Goal: Task Accomplishment & Management: Use online tool/utility

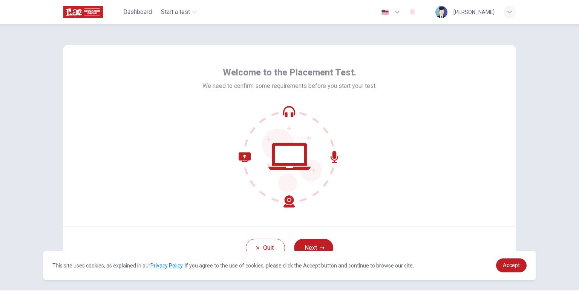
scroll to position [22, 0]
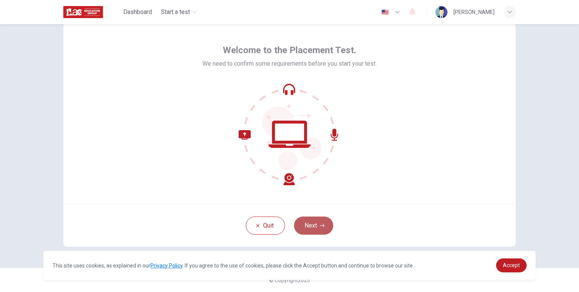
click at [319, 219] on button "Next" at bounding box center [313, 225] width 39 height 18
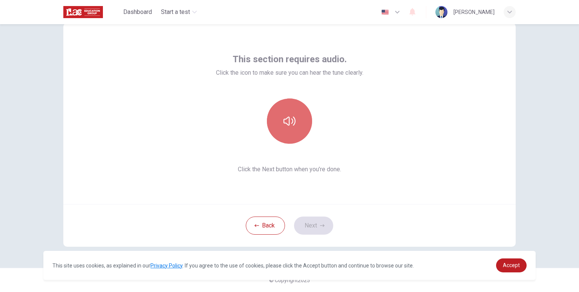
click at [282, 130] on button "button" at bounding box center [289, 120] width 45 height 45
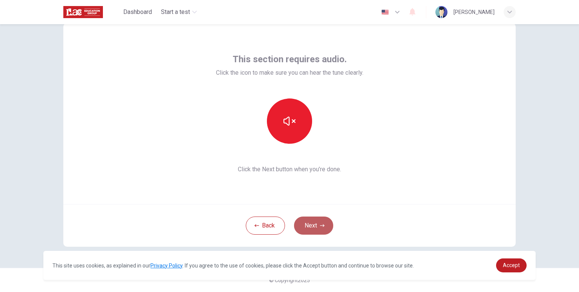
click at [320, 228] on button "Next" at bounding box center [313, 225] width 39 height 18
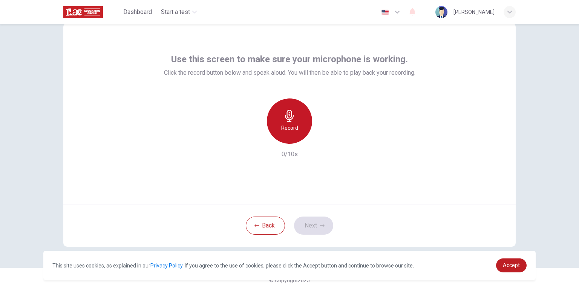
click at [294, 121] on div "Record" at bounding box center [289, 120] width 45 height 45
click at [284, 110] on icon "button" at bounding box center [290, 116] width 12 height 12
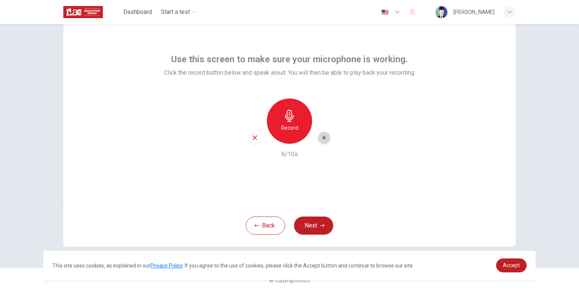
click at [325, 142] on div "button" at bounding box center [324, 138] width 12 height 12
click at [314, 222] on button "Next" at bounding box center [313, 225] width 39 height 18
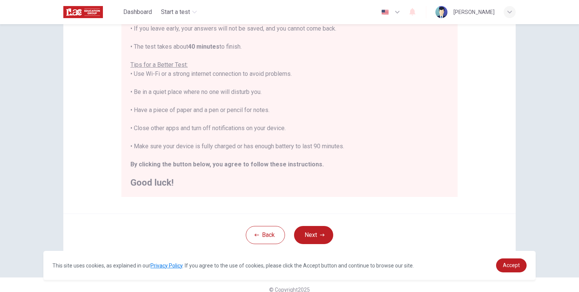
scroll to position [127, 0]
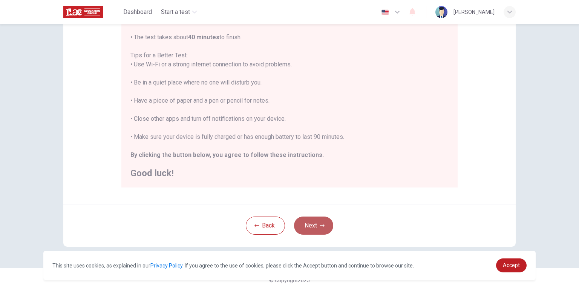
click at [310, 221] on button "Next" at bounding box center [313, 225] width 39 height 18
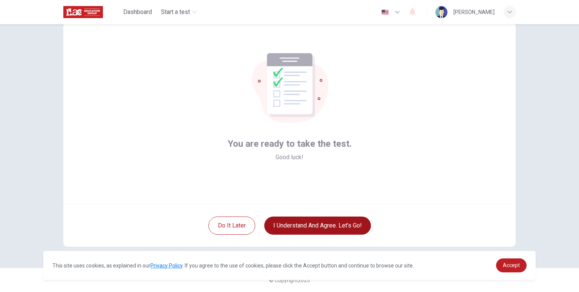
scroll to position [22, 0]
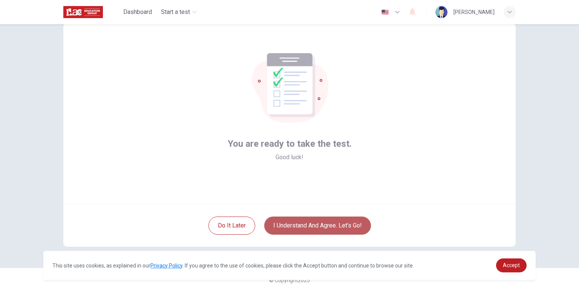
click at [293, 224] on button "I understand and agree. Let’s go!" at bounding box center [317, 225] width 107 height 18
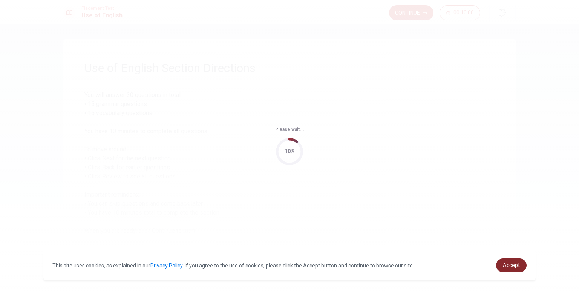
click at [520, 270] on link "Accept" at bounding box center [511, 265] width 31 height 14
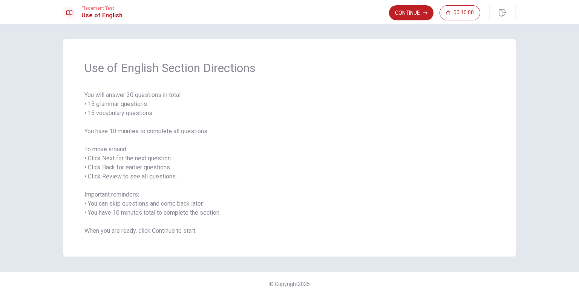
scroll to position [4, 0]
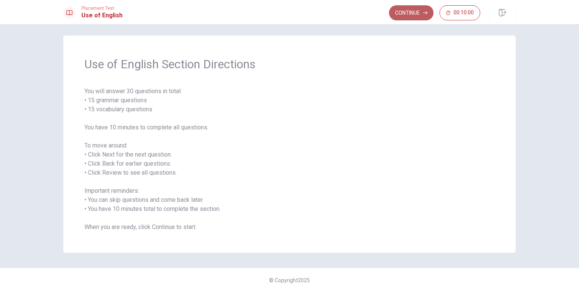
click at [401, 15] on button "Continue" at bounding box center [411, 12] width 45 height 15
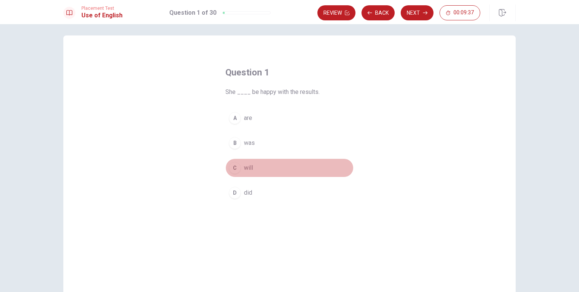
click at [234, 169] on div "C" at bounding box center [235, 168] width 12 height 12
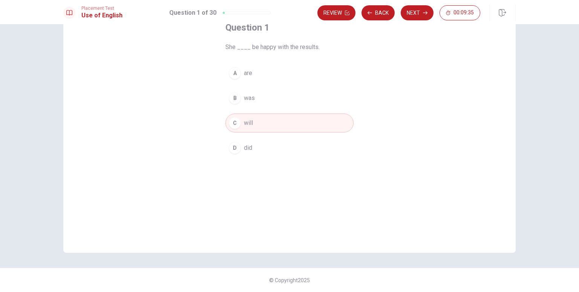
scroll to position [0, 0]
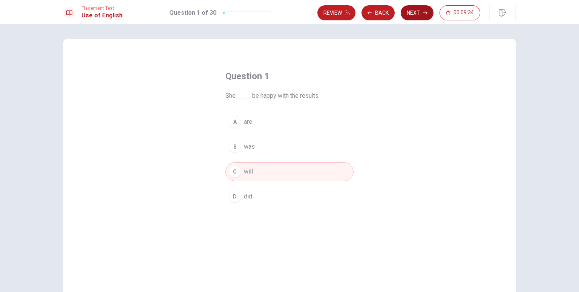
click at [415, 12] on button "Next" at bounding box center [417, 12] width 33 height 15
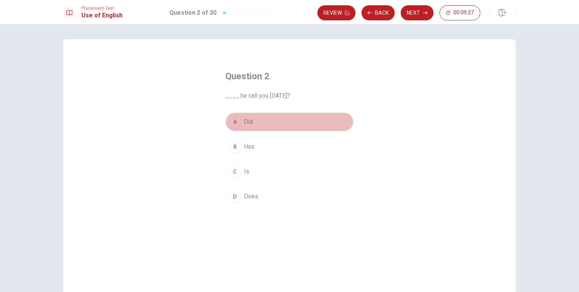
click at [234, 122] on div "A" at bounding box center [235, 122] width 12 height 12
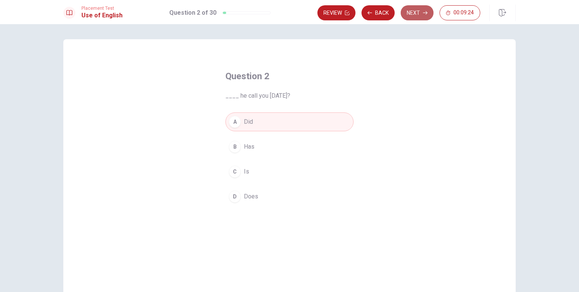
click at [413, 12] on button "Next" at bounding box center [417, 12] width 33 height 15
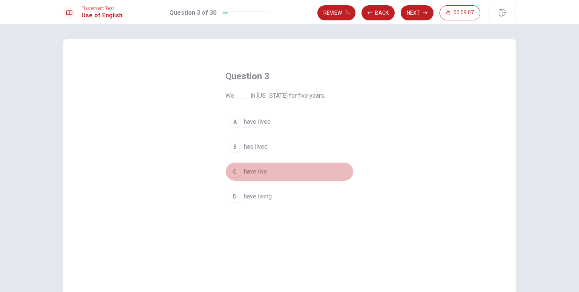
click at [236, 171] on div "C" at bounding box center [235, 172] width 12 height 12
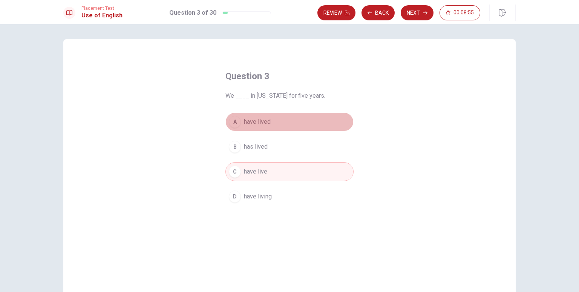
click at [236, 124] on div "A" at bounding box center [235, 122] width 12 height 12
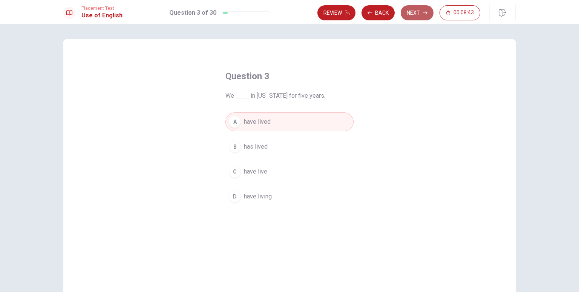
click at [416, 12] on button "Next" at bounding box center [417, 12] width 33 height 15
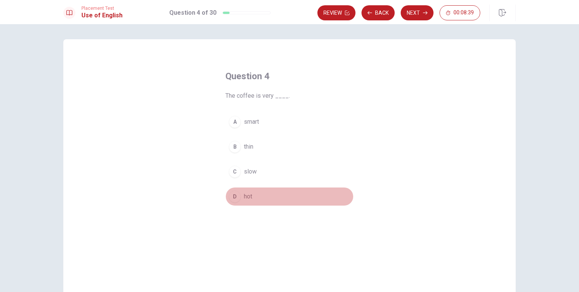
click at [230, 195] on div "D" at bounding box center [235, 196] width 12 height 12
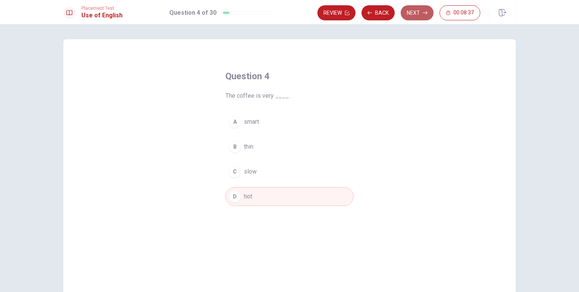
click at [412, 18] on button "Next" at bounding box center [417, 12] width 33 height 15
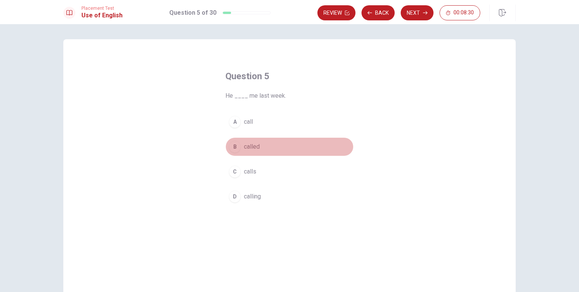
click at [235, 149] on div "B" at bounding box center [235, 147] width 12 height 12
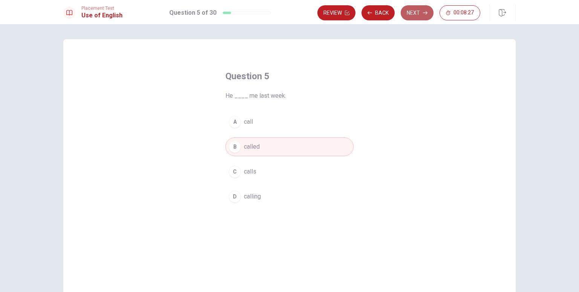
click at [424, 8] on button "Next" at bounding box center [417, 12] width 33 height 15
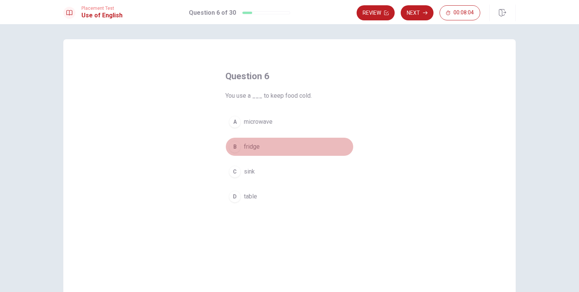
click at [232, 149] on div "B" at bounding box center [235, 147] width 12 height 12
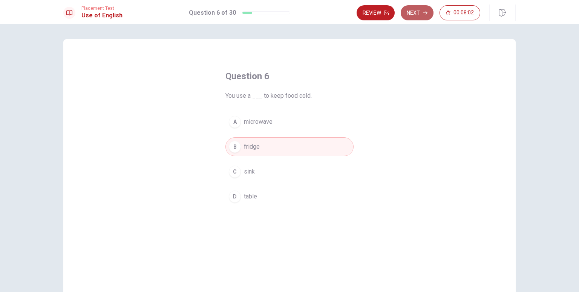
click at [413, 12] on button "Next" at bounding box center [417, 12] width 33 height 15
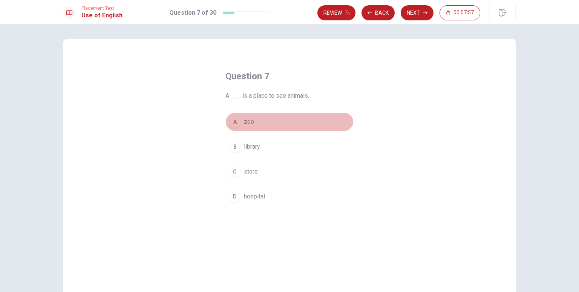
click at [235, 122] on div "A" at bounding box center [235, 122] width 12 height 12
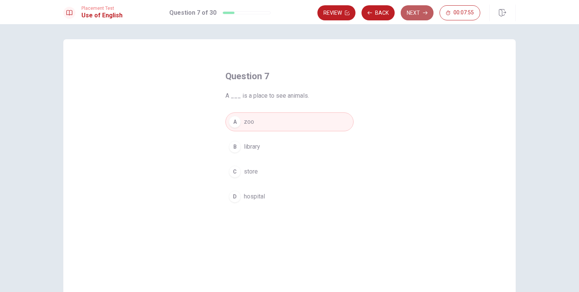
click at [415, 12] on button "Next" at bounding box center [417, 12] width 33 height 15
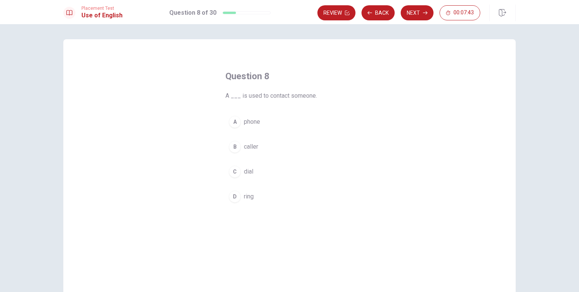
click at [233, 127] on div "A" at bounding box center [235, 122] width 12 height 12
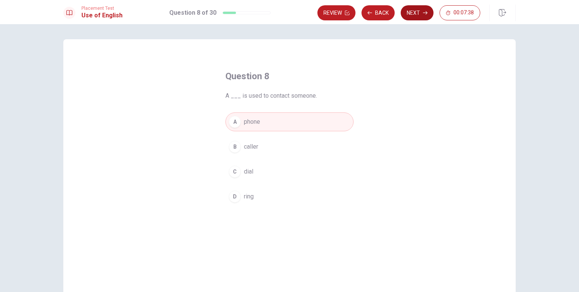
click at [408, 15] on button "Next" at bounding box center [417, 12] width 33 height 15
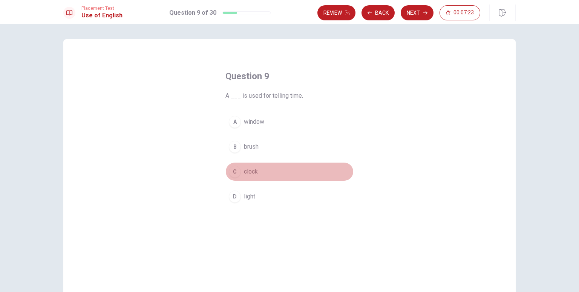
click at [241, 169] on button "C clock" at bounding box center [290, 171] width 128 height 19
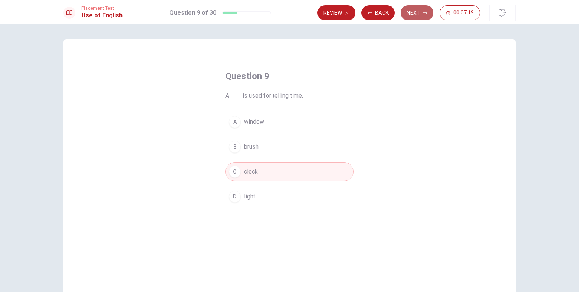
click at [411, 11] on button "Next" at bounding box center [417, 12] width 33 height 15
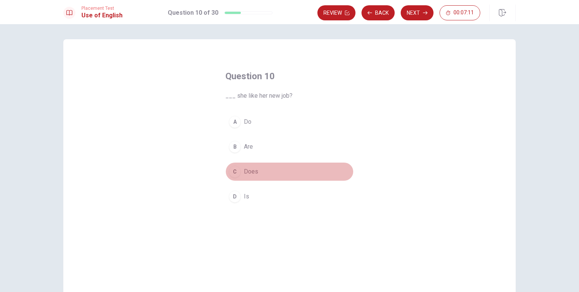
click at [236, 171] on div "C" at bounding box center [235, 172] width 12 height 12
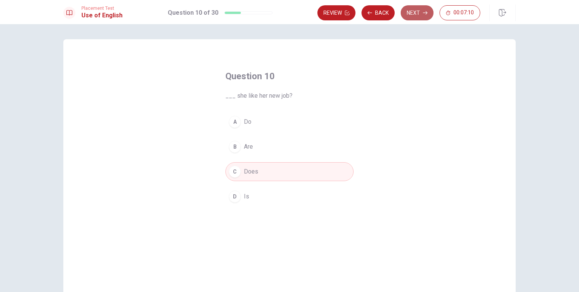
click at [414, 9] on button "Next" at bounding box center [417, 12] width 33 height 15
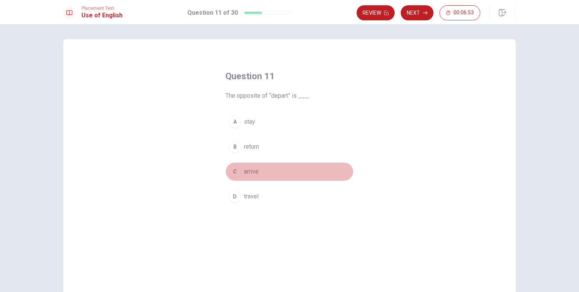
click at [238, 173] on div "C" at bounding box center [235, 172] width 12 height 12
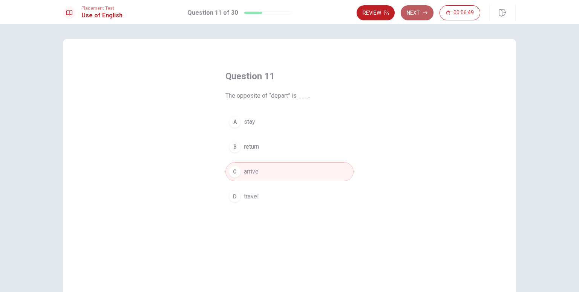
click at [410, 20] on button "Next" at bounding box center [417, 12] width 33 height 15
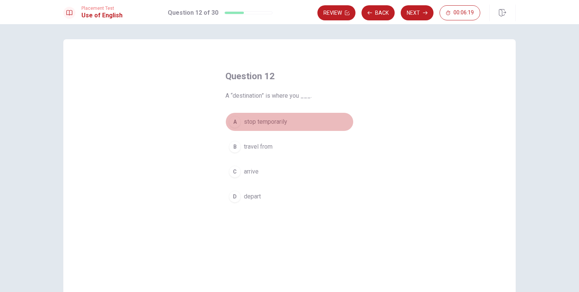
click at [283, 124] on span "stop temporarily" at bounding box center [265, 121] width 43 height 9
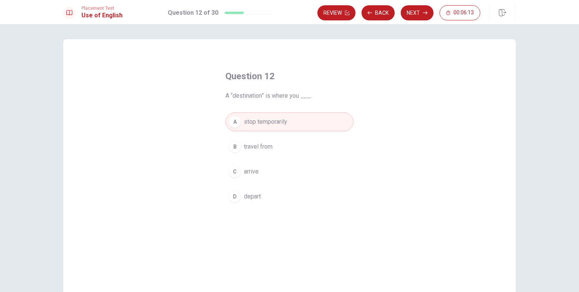
click at [266, 173] on button "C arrive" at bounding box center [290, 171] width 128 height 19
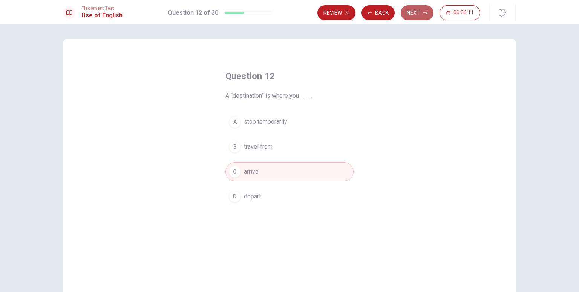
click at [404, 12] on button "Next" at bounding box center [417, 12] width 33 height 15
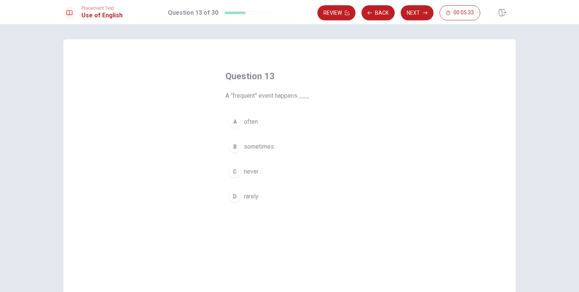
click at [232, 121] on div "A" at bounding box center [235, 122] width 12 height 12
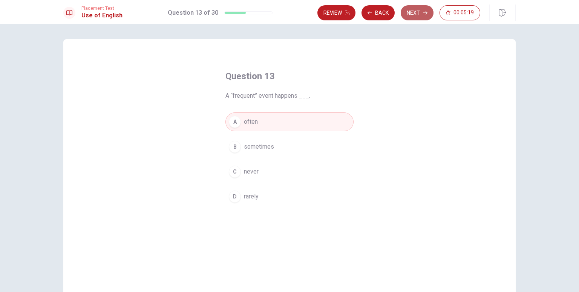
click at [416, 16] on button "Next" at bounding box center [417, 12] width 33 height 15
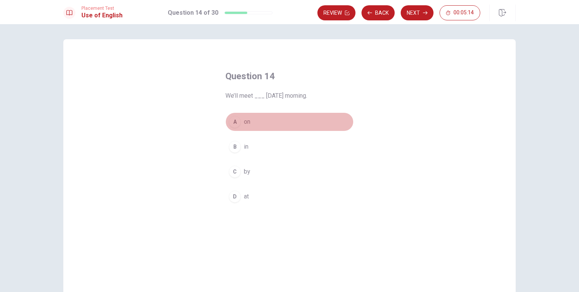
click at [232, 125] on div "A" at bounding box center [235, 122] width 12 height 12
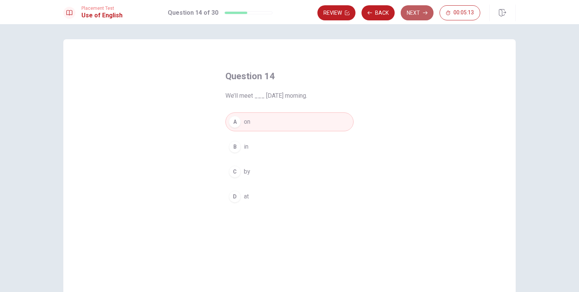
click at [420, 14] on button "Next" at bounding box center [417, 12] width 33 height 15
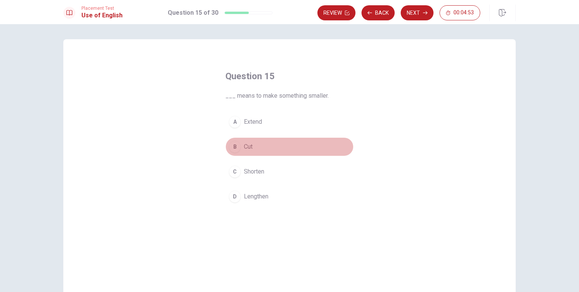
click at [237, 145] on div "B" at bounding box center [235, 147] width 12 height 12
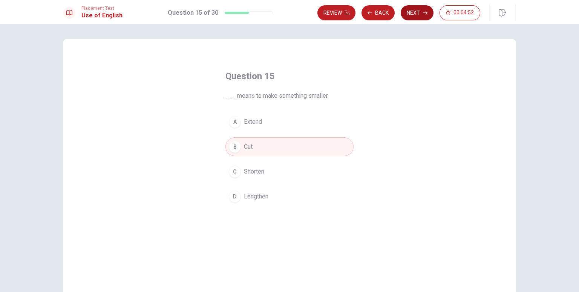
click at [415, 17] on button "Next" at bounding box center [417, 12] width 33 height 15
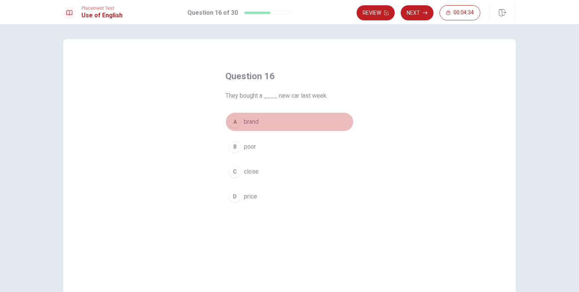
click at [232, 127] on div "A" at bounding box center [235, 122] width 12 height 12
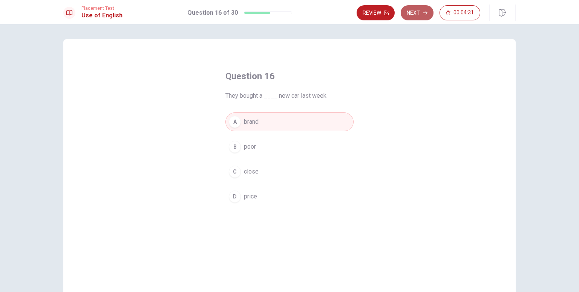
click at [414, 14] on button "Next" at bounding box center [417, 12] width 33 height 15
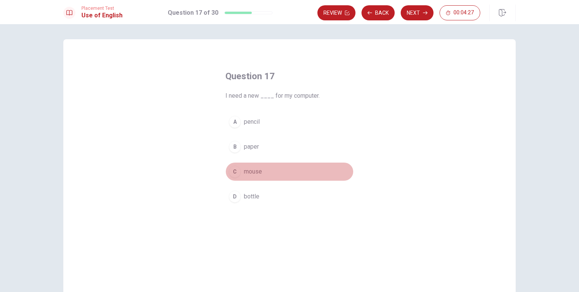
click at [233, 175] on div "C" at bounding box center [235, 172] width 12 height 12
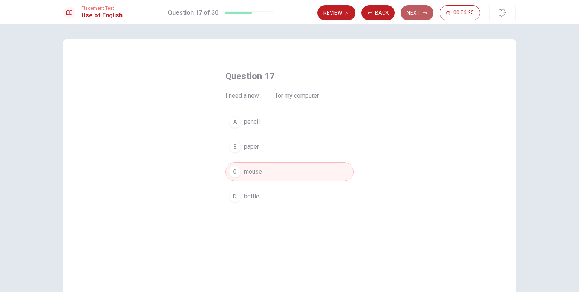
click at [412, 11] on button "Next" at bounding box center [417, 12] width 33 height 15
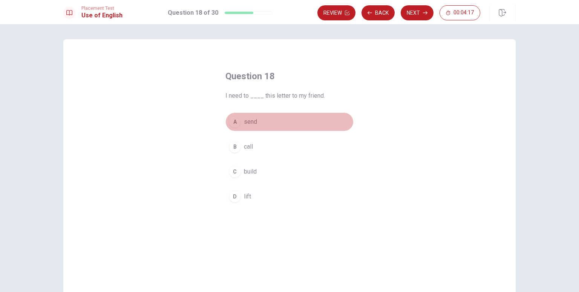
click at [230, 120] on div "A" at bounding box center [235, 122] width 12 height 12
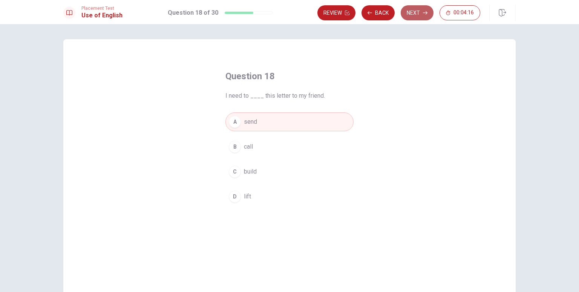
click at [413, 17] on button "Next" at bounding box center [417, 12] width 33 height 15
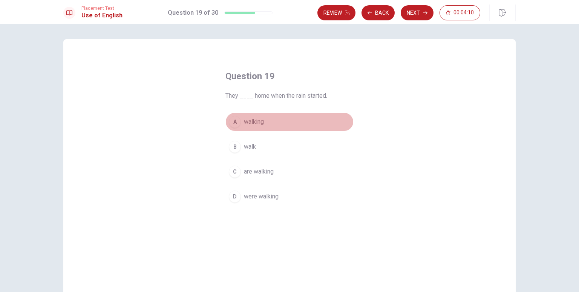
click at [238, 123] on div "A" at bounding box center [235, 122] width 12 height 12
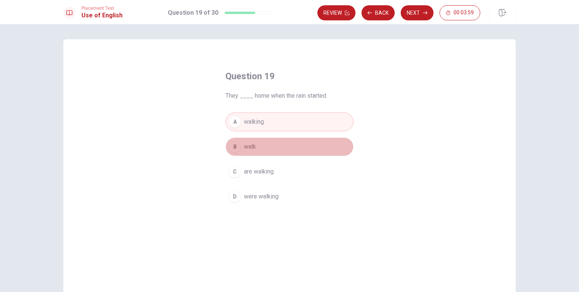
click at [255, 143] on button "B walk" at bounding box center [290, 146] width 128 height 19
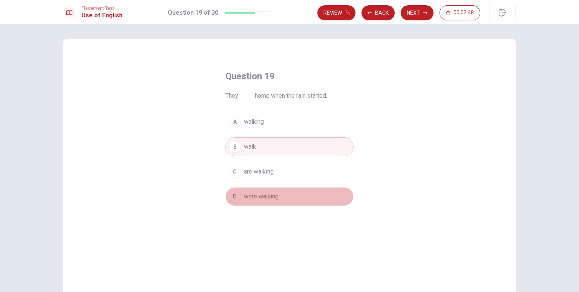
click at [274, 196] on span "were walking" at bounding box center [261, 196] width 35 height 9
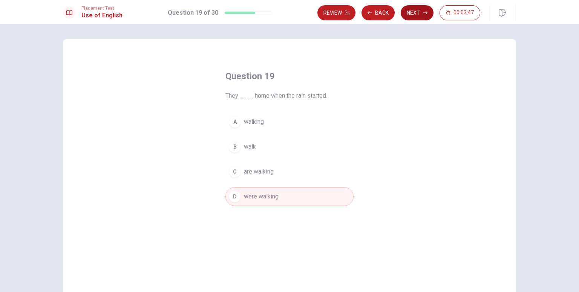
click at [419, 9] on button "Next" at bounding box center [417, 12] width 33 height 15
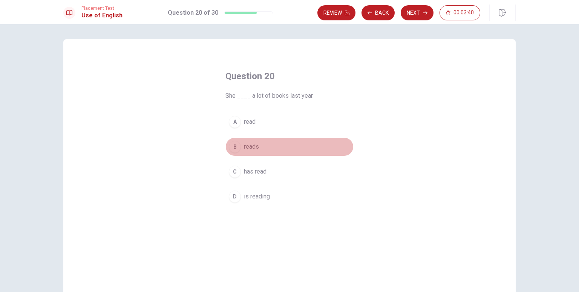
click at [231, 150] on div "B" at bounding box center [235, 147] width 12 height 12
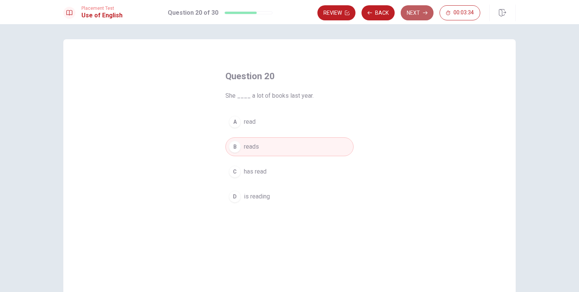
click at [412, 12] on button "Next" at bounding box center [417, 12] width 33 height 15
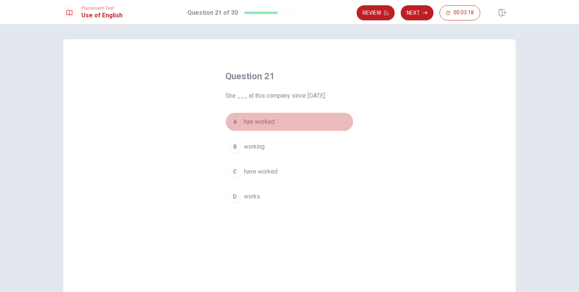
click at [235, 121] on div "A" at bounding box center [235, 122] width 12 height 12
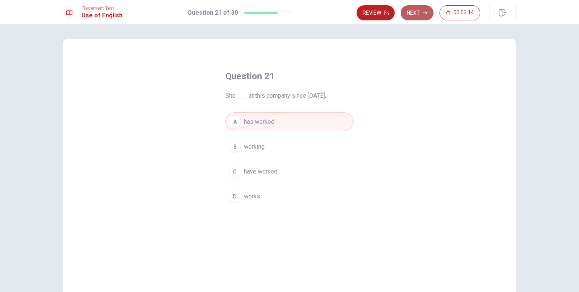
click at [416, 16] on button "Next" at bounding box center [417, 12] width 33 height 15
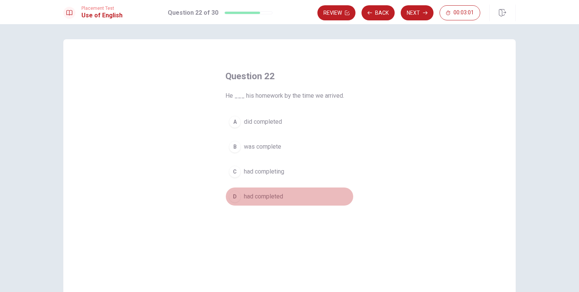
click at [234, 195] on div "D" at bounding box center [235, 196] width 12 height 12
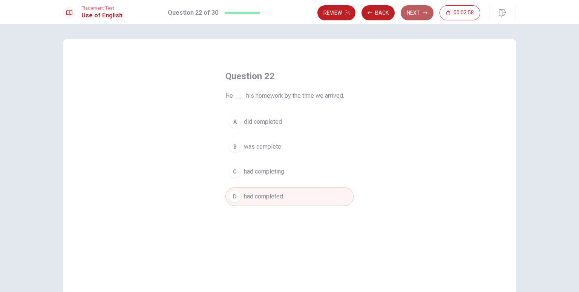
click at [421, 9] on button "Next" at bounding box center [417, 12] width 33 height 15
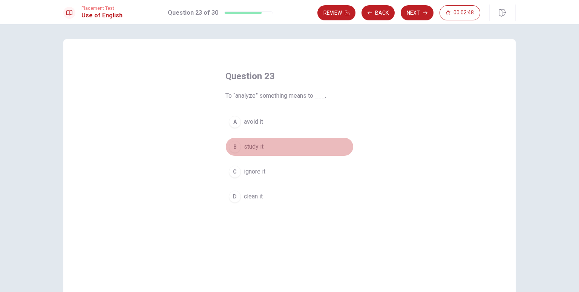
click at [233, 145] on div "B" at bounding box center [235, 147] width 12 height 12
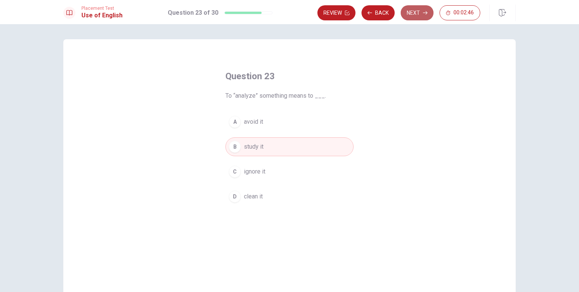
click at [417, 14] on button "Next" at bounding box center [417, 12] width 33 height 15
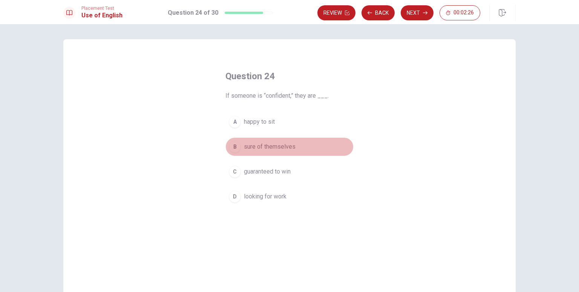
click at [232, 145] on div "B" at bounding box center [235, 147] width 12 height 12
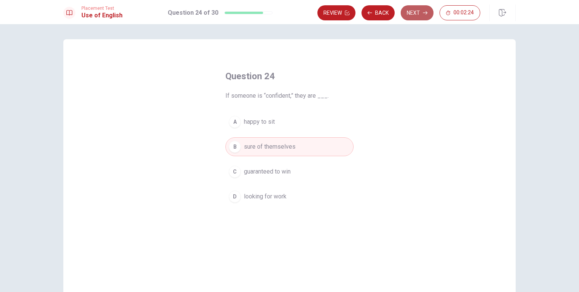
click at [413, 10] on button "Next" at bounding box center [417, 12] width 33 height 15
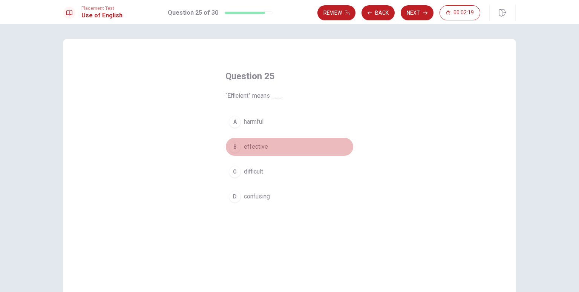
click at [233, 149] on div "B" at bounding box center [235, 147] width 12 height 12
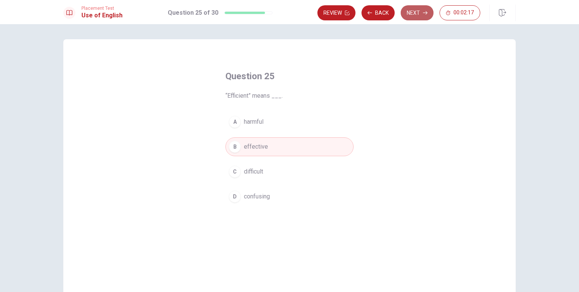
click at [424, 15] on icon "button" at bounding box center [425, 13] width 5 height 5
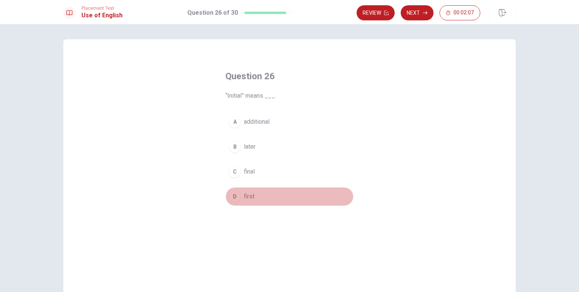
click at [236, 204] on button "D first" at bounding box center [290, 196] width 128 height 19
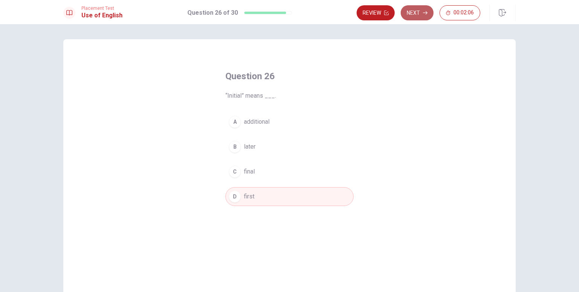
click at [422, 12] on button "Next" at bounding box center [417, 12] width 33 height 15
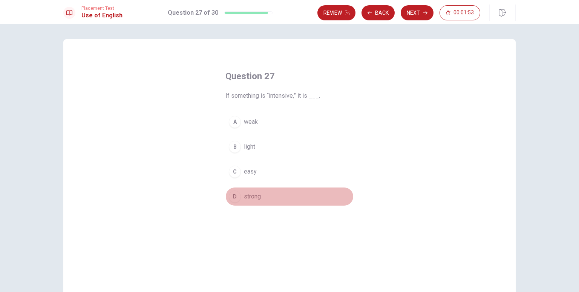
click at [235, 198] on div "D" at bounding box center [235, 196] width 12 height 12
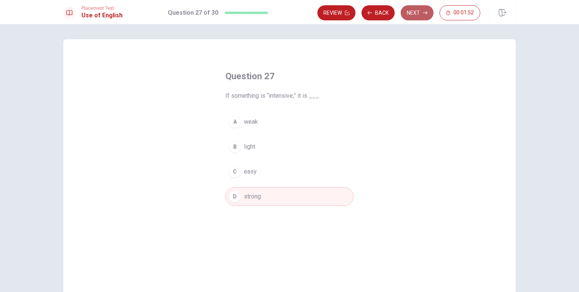
click at [415, 17] on button "Next" at bounding box center [417, 12] width 33 height 15
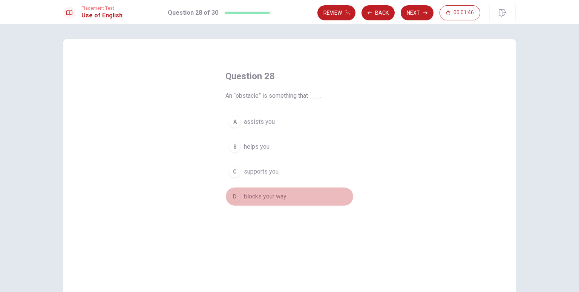
click at [238, 196] on div "D" at bounding box center [235, 196] width 12 height 12
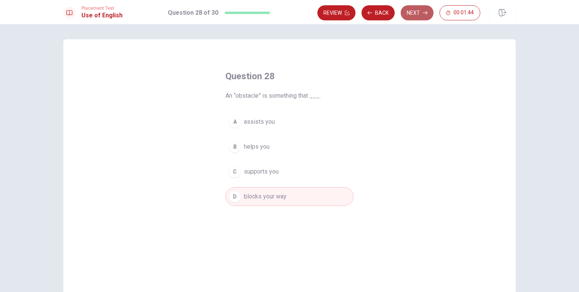
click at [409, 14] on button "Next" at bounding box center [417, 12] width 33 height 15
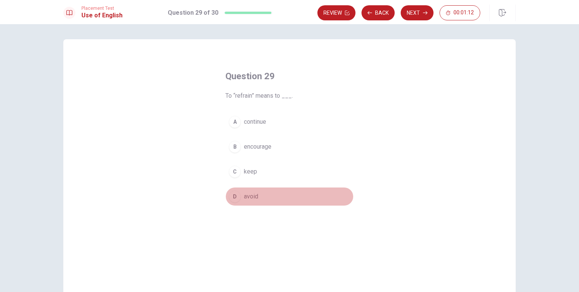
click at [244, 197] on span "avoid" at bounding box center [251, 196] width 14 height 9
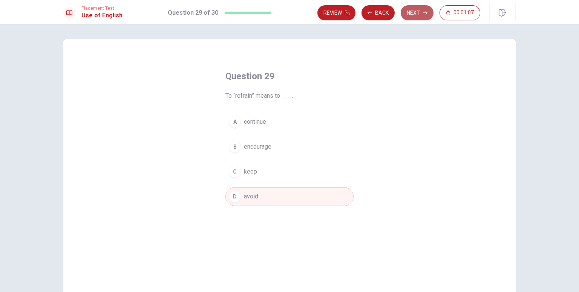
click at [422, 10] on button "Next" at bounding box center [417, 12] width 33 height 15
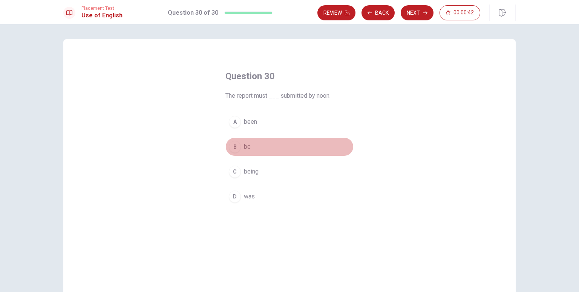
click at [232, 145] on div "B" at bounding box center [235, 147] width 12 height 12
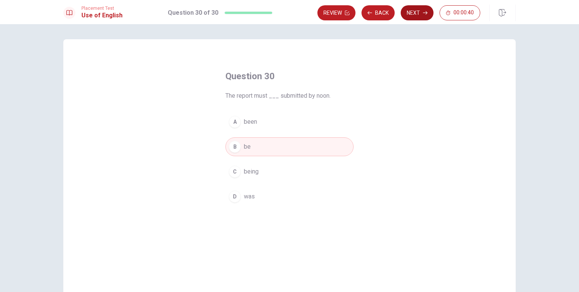
click at [422, 18] on button "Next" at bounding box center [417, 12] width 33 height 15
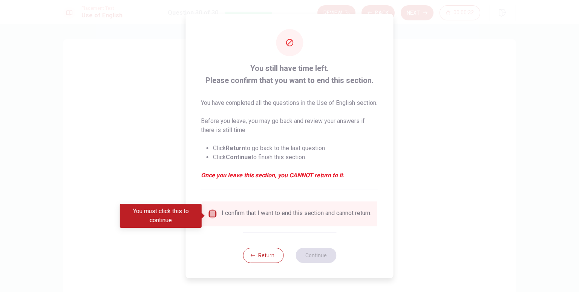
click at [214, 218] on input "You must click this to continue" at bounding box center [212, 213] width 9 height 9
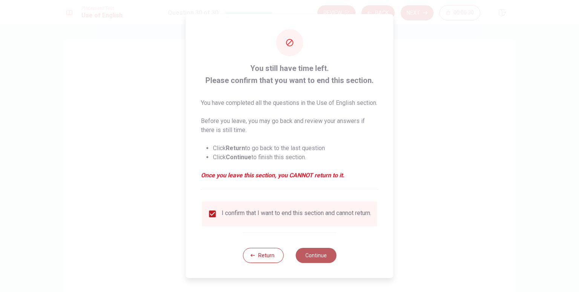
click at [318, 256] on button "Continue" at bounding box center [316, 255] width 41 height 15
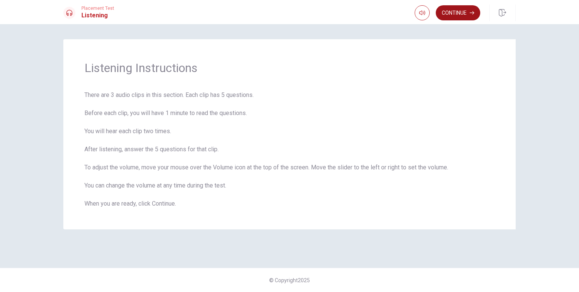
click at [459, 12] on button "Continue" at bounding box center [458, 12] width 45 height 15
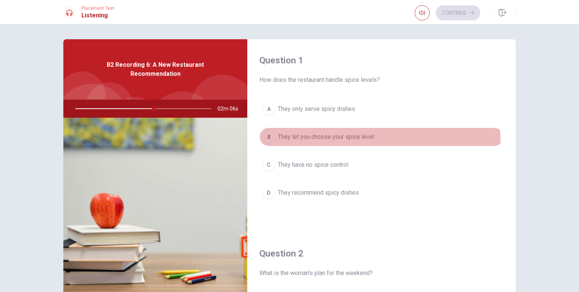
click at [348, 141] on button "B They let you choose your spice level" at bounding box center [381, 136] width 244 height 19
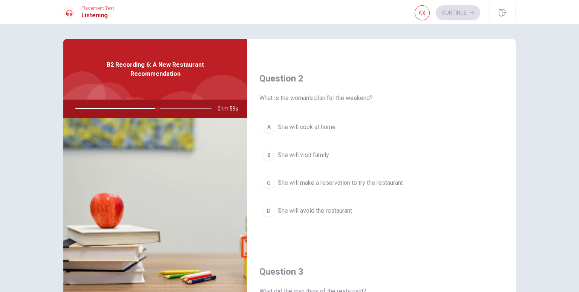
scroll to position [175, 0]
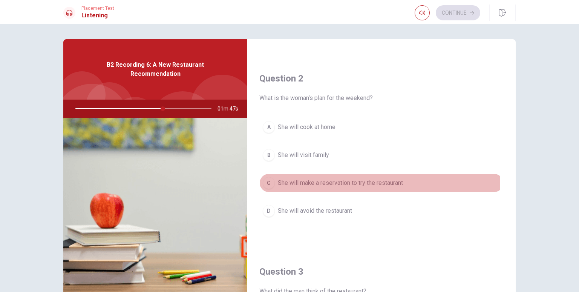
click at [269, 181] on div "C" at bounding box center [269, 183] width 12 height 12
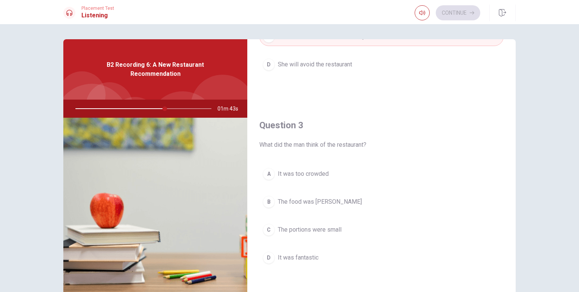
scroll to position [353, 0]
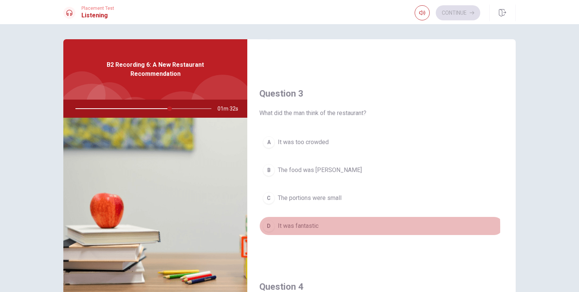
click at [264, 225] on div "D" at bounding box center [269, 226] width 12 height 12
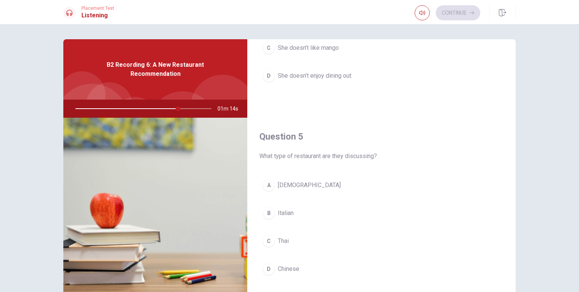
scroll to position [698, 0]
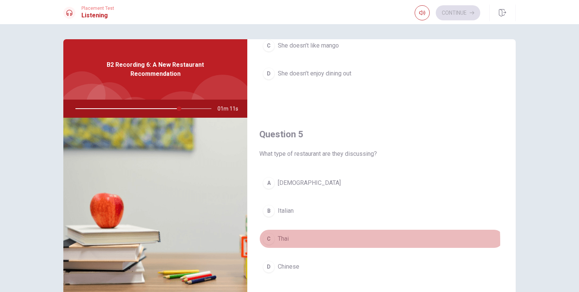
click at [266, 239] on div "C" at bounding box center [269, 239] width 12 height 12
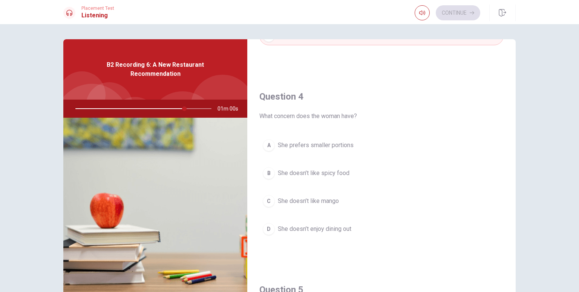
scroll to position [544, 0]
click at [355, 228] on button "D She doesn’t enjoy dining out" at bounding box center [381, 228] width 244 height 19
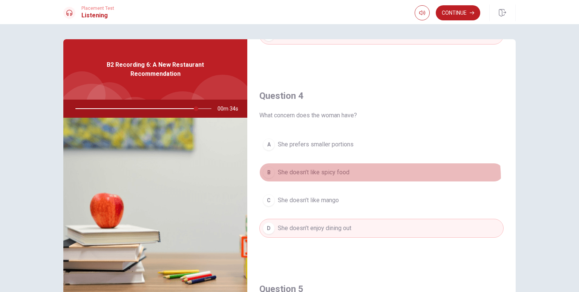
click at [332, 178] on button "B She doesn’t like spicy food" at bounding box center [381, 172] width 244 height 19
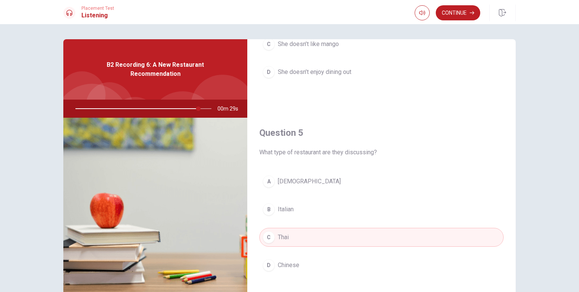
scroll to position [49, 0]
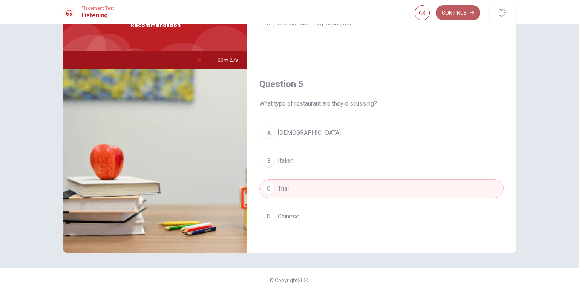
click at [464, 19] on button "Continue" at bounding box center [458, 12] width 45 height 15
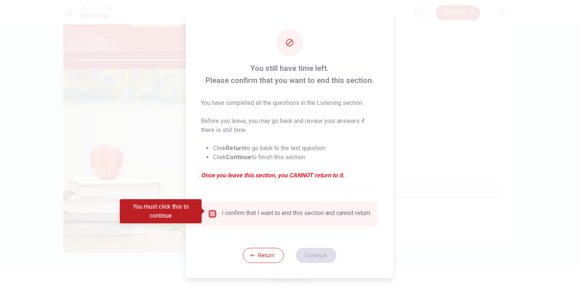
click at [213, 210] on input "You must click this to continue" at bounding box center [212, 213] width 9 height 9
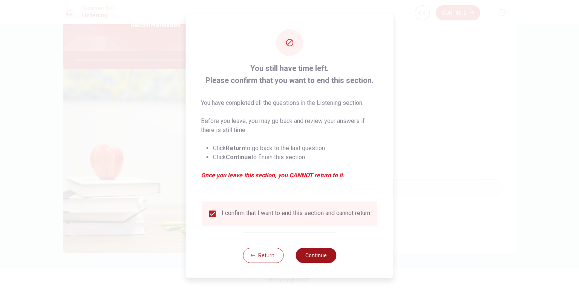
click at [312, 259] on button "Continue" at bounding box center [316, 255] width 41 height 15
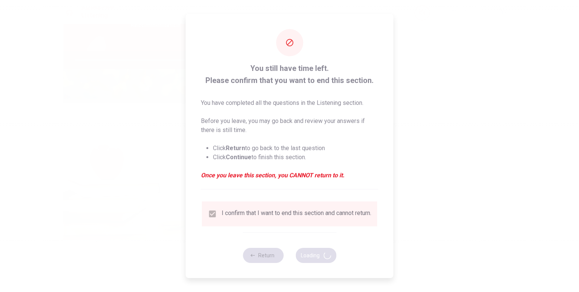
type input "93"
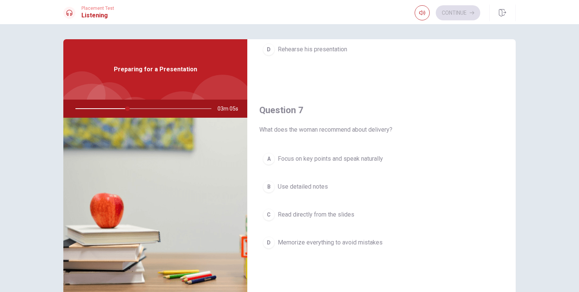
scroll to position [143, 0]
click at [270, 156] on div "A" at bounding box center [269, 159] width 12 height 12
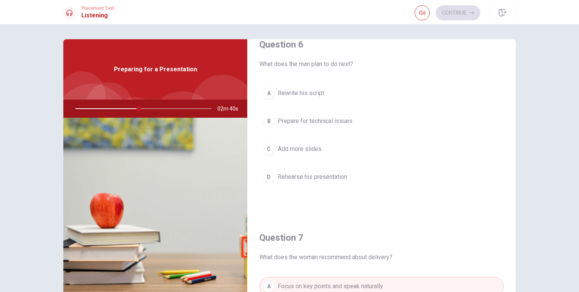
scroll to position [15, 0]
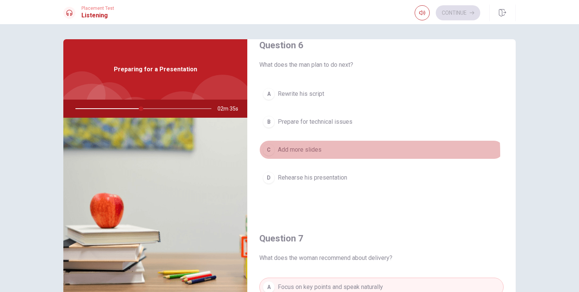
click at [268, 154] on div "C" at bounding box center [269, 150] width 12 height 12
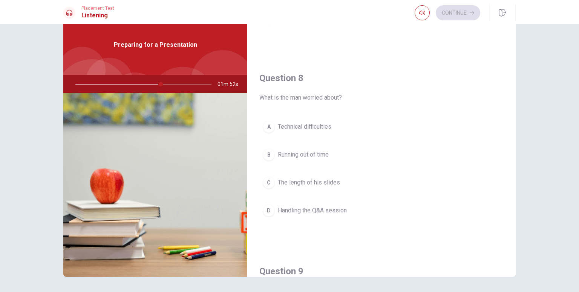
scroll to position [348, 0]
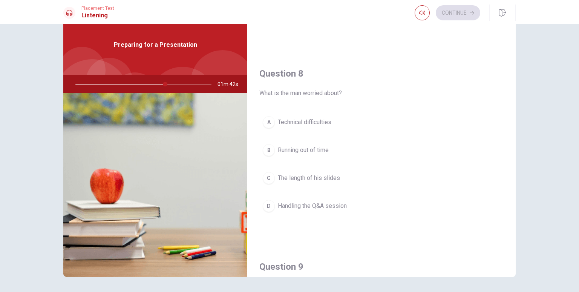
click at [299, 121] on span "Technical difficulties" at bounding box center [305, 122] width 54 height 9
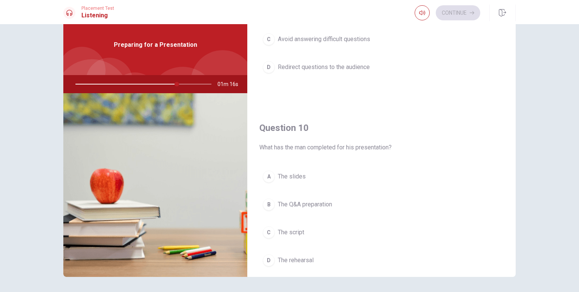
scroll to position [700, 0]
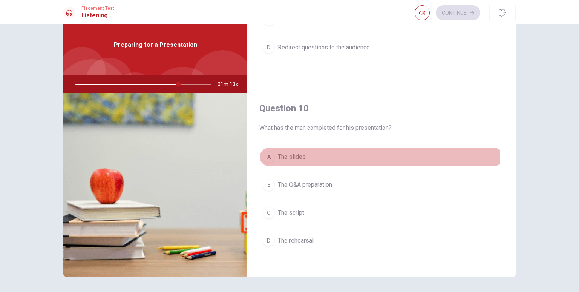
click at [265, 152] on div "A" at bounding box center [269, 157] width 12 height 12
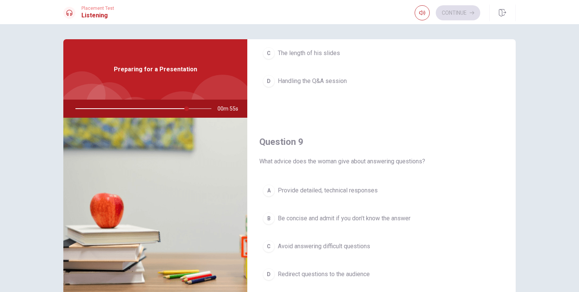
scroll to position [498, 0]
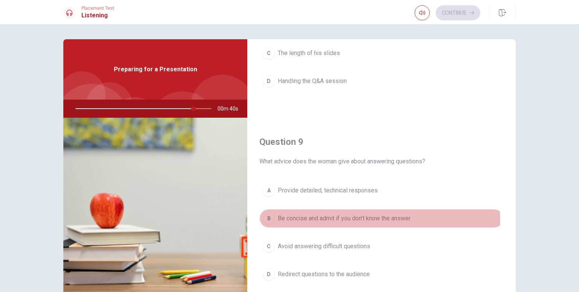
click at [359, 219] on span "Be concise and admit if you don’t know the answer" at bounding box center [344, 218] width 133 height 9
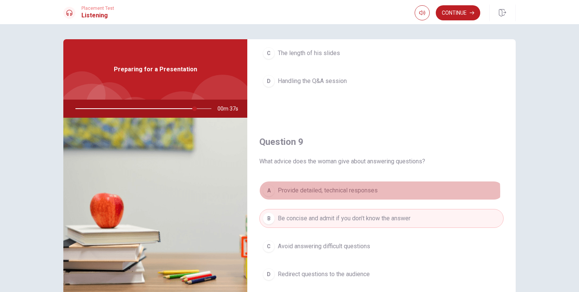
click at [350, 189] on span "Provide detailed, technical responses" at bounding box center [328, 190] width 100 height 9
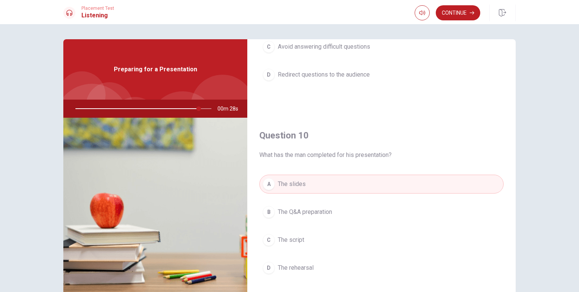
scroll to position [697, 0]
click at [452, 9] on button "Continue" at bounding box center [458, 12] width 45 height 15
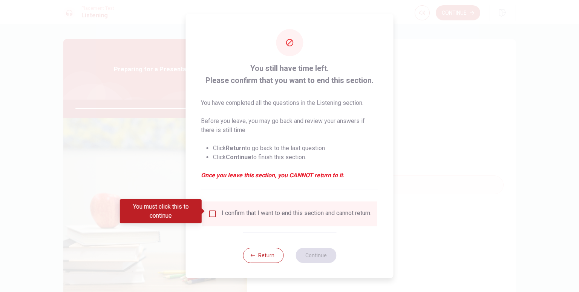
click at [208, 210] on input "You must click this to continue" at bounding box center [212, 213] width 9 height 9
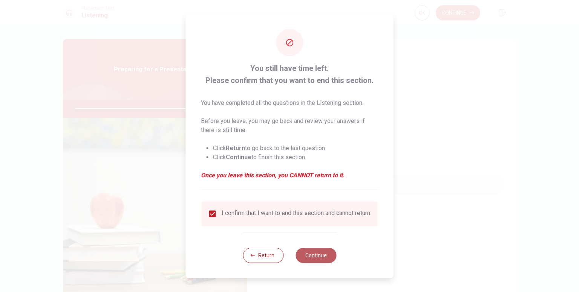
click at [321, 255] on button "Continue" at bounding box center [316, 255] width 41 height 15
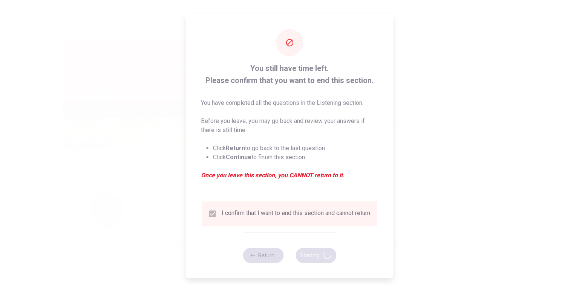
type input "93"
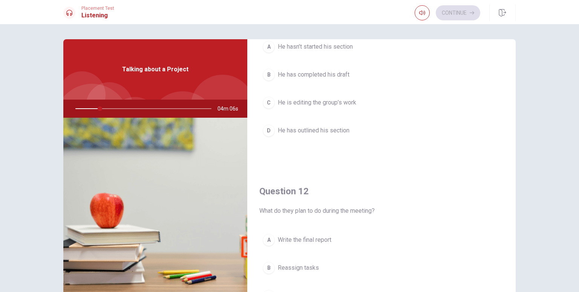
scroll to position [0, 0]
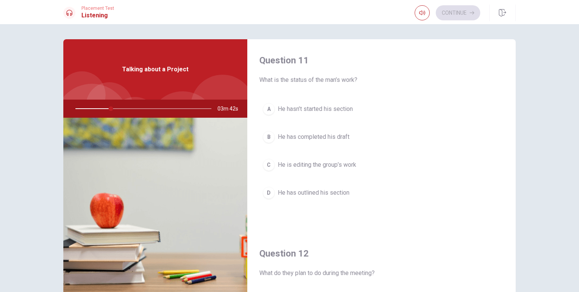
click at [352, 127] on div "A He hasn’t started his section B He has completed his draft C He is editing th…" at bounding box center [381, 159] width 244 height 118
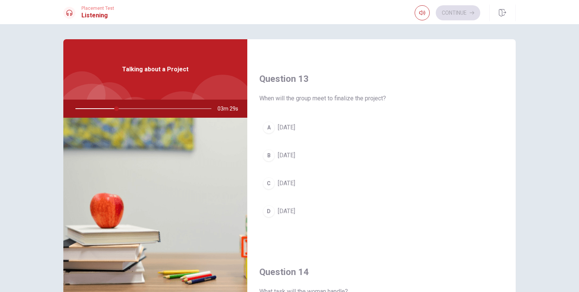
scroll to position [367, 0]
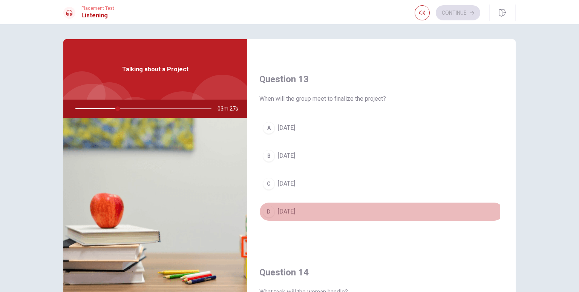
click at [270, 209] on div "D" at bounding box center [269, 212] width 12 height 12
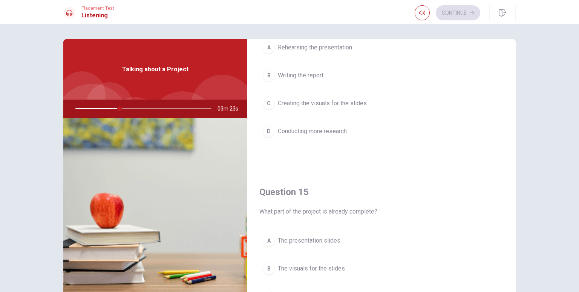
scroll to position [700, 0]
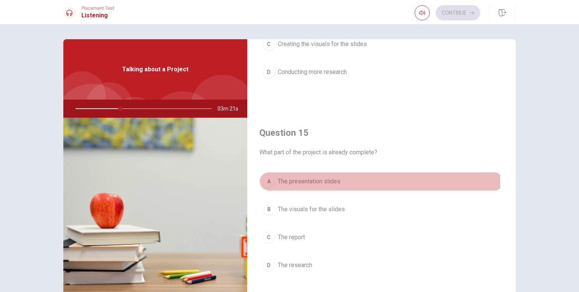
click at [266, 179] on div "A" at bounding box center [269, 181] width 12 height 12
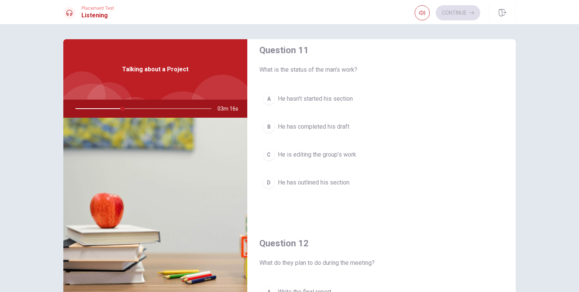
scroll to position [0, 0]
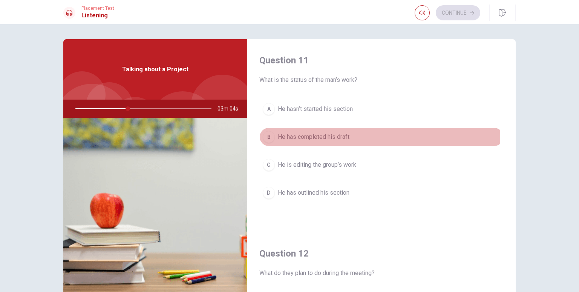
click at [265, 137] on div "B" at bounding box center [269, 137] width 12 height 12
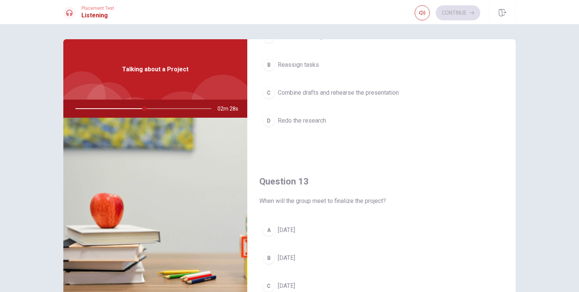
scroll to position [156, 0]
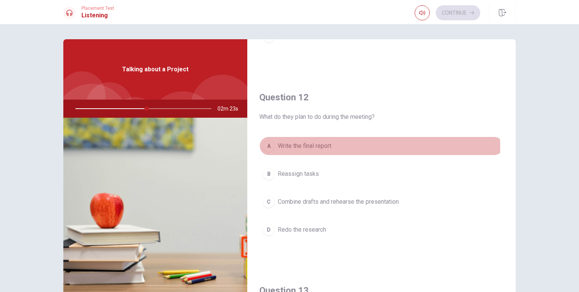
click at [317, 147] on span "Write the final report" at bounding box center [305, 145] width 54 height 9
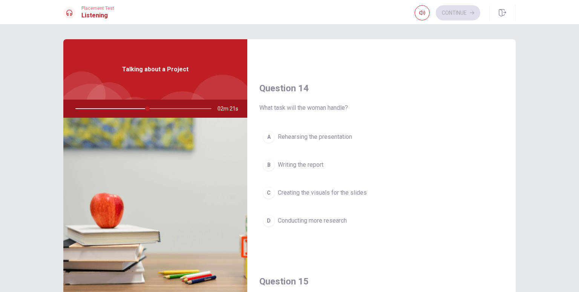
scroll to position [555, 0]
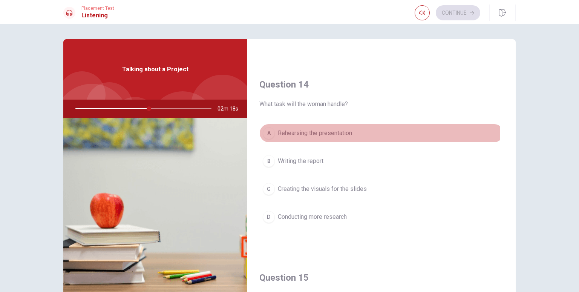
click at [307, 131] on span "Rehearsing the presentation" at bounding box center [315, 133] width 74 height 9
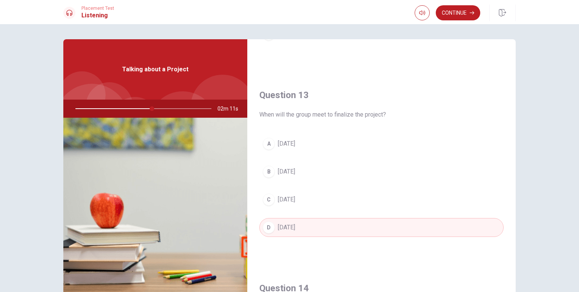
scroll to position [351, 0]
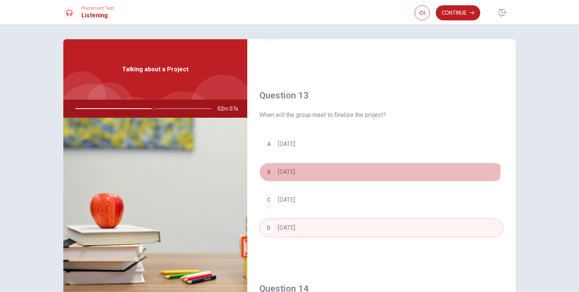
click at [308, 163] on button "B [DATE]" at bounding box center [381, 172] width 244 height 19
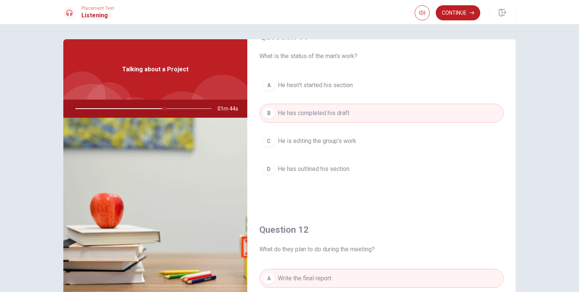
scroll to position [0, 0]
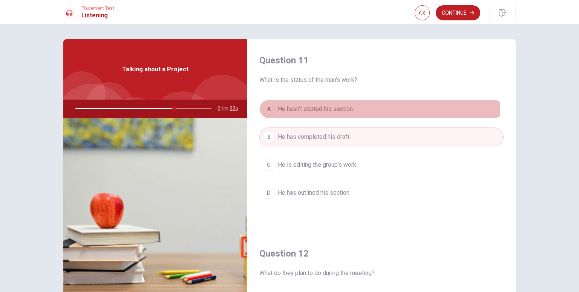
click at [336, 109] on span "He hasn’t started his section" at bounding box center [315, 108] width 75 height 9
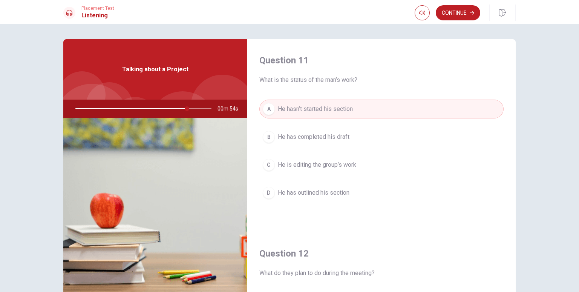
click at [344, 167] on span "He is editing the group’s work" at bounding box center [317, 164] width 78 height 9
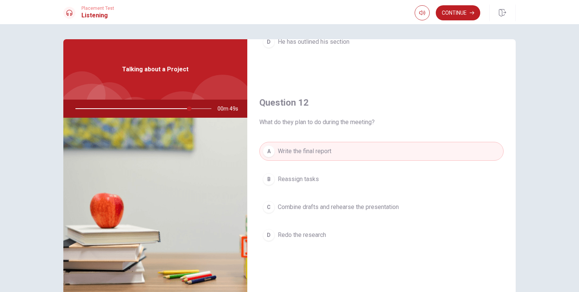
click at [408, 165] on div "A Write the final report B Reassign tasks C Combine drafts and rehearse the pre…" at bounding box center [381, 201] width 244 height 118
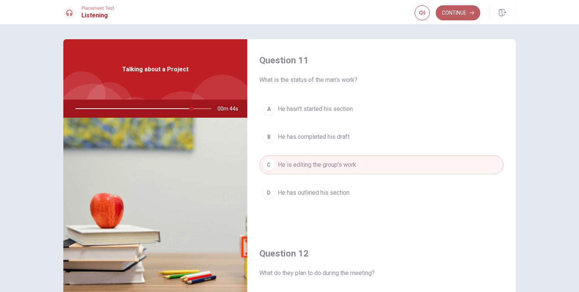
click at [450, 19] on button "Continue" at bounding box center [458, 12] width 45 height 15
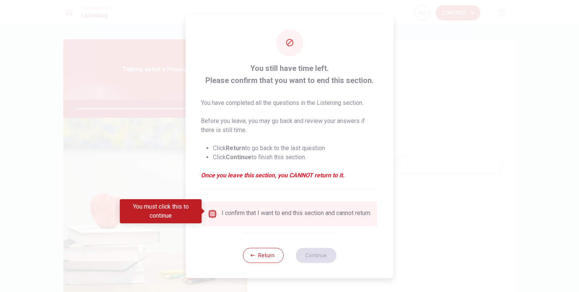
click at [208, 210] on input "You must click this to continue" at bounding box center [212, 213] width 9 height 9
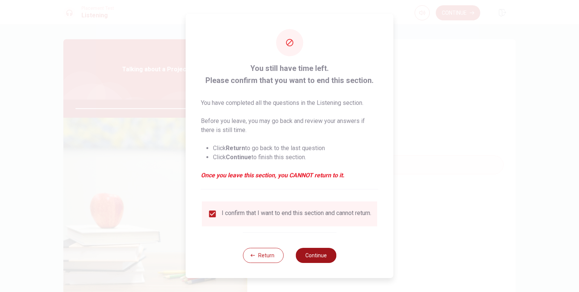
click at [320, 255] on button "Continue" at bounding box center [316, 255] width 41 height 15
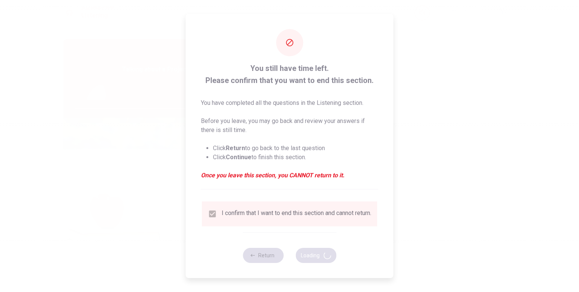
type input "87"
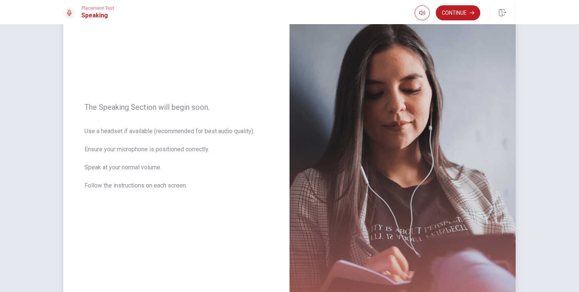
scroll to position [115, 0]
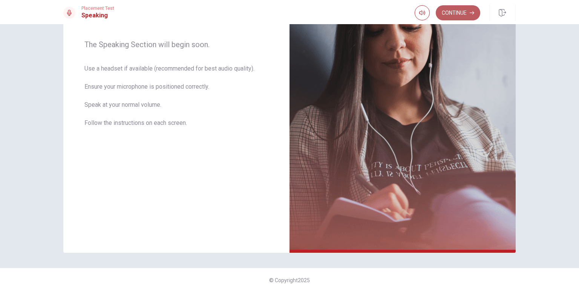
click at [457, 15] on button "Continue" at bounding box center [458, 12] width 45 height 15
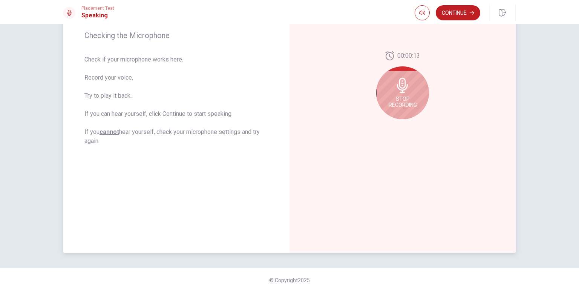
click at [405, 103] on span "Stop Recording" at bounding box center [403, 102] width 28 height 12
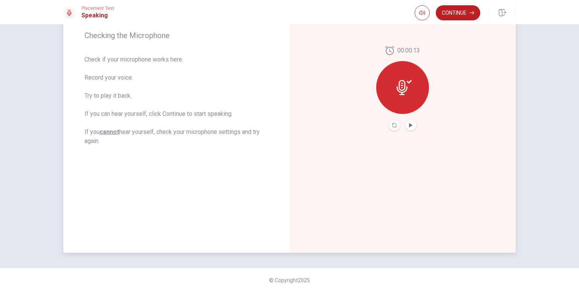
click at [408, 99] on div at bounding box center [402, 87] width 53 height 53
click at [413, 123] on button "Play Audio" at bounding box center [411, 125] width 11 height 11
click at [397, 80] on icon at bounding box center [404, 87] width 15 height 15
click at [407, 91] on icon at bounding box center [404, 87] width 15 height 15
click at [392, 124] on icon "Record Again" at bounding box center [394, 125] width 5 height 5
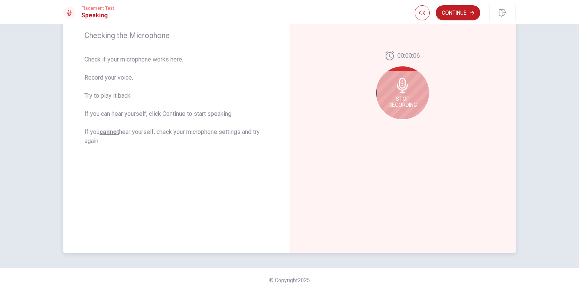
click at [414, 108] on div "Stop Recording" at bounding box center [402, 92] width 53 height 53
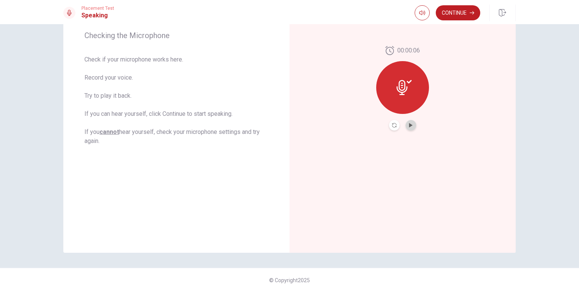
click at [410, 127] on button "Play Audio" at bounding box center [411, 125] width 11 height 11
click at [457, 9] on button "Continue" at bounding box center [458, 12] width 45 height 15
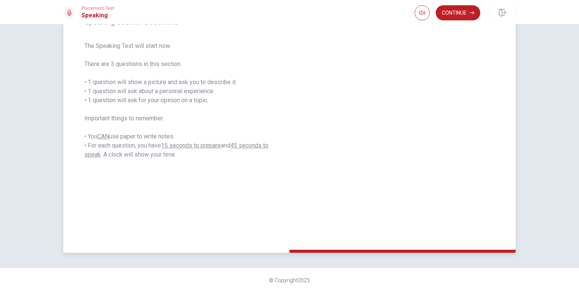
scroll to position [0, 0]
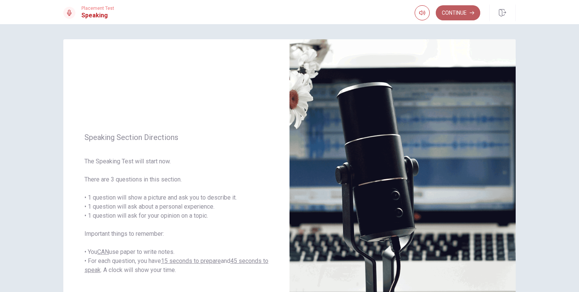
click at [444, 11] on button "Continue" at bounding box center [458, 12] width 45 height 15
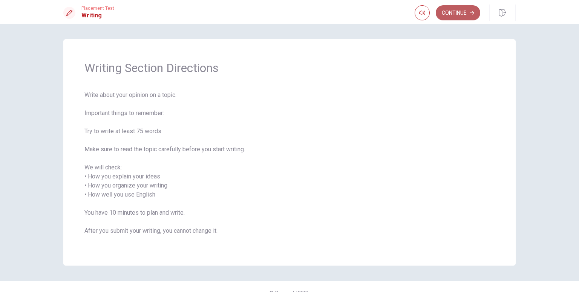
click at [449, 14] on button "Continue" at bounding box center [458, 12] width 45 height 15
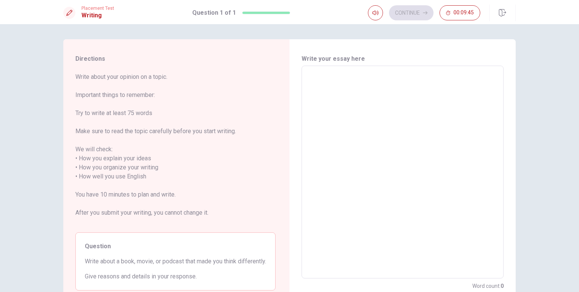
click at [348, 93] on textarea at bounding box center [403, 172] width 192 height 200
click at [349, 92] on textarea at bounding box center [403, 172] width 192 height 200
type textarea "i"
type textarea "x"
type textarea "i"
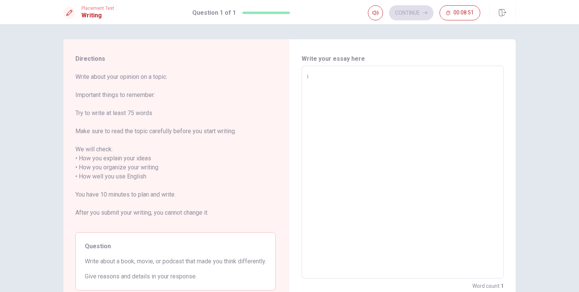
type textarea "x"
type textarea "i r"
type textarea "x"
type textarea "i re"
type textarea "x"
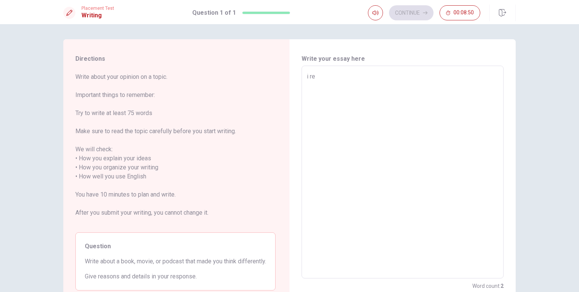
type textarea "i rec"
type textarea "x"
type textarea "i re"
type textarea "x"
type textarea "i ren"
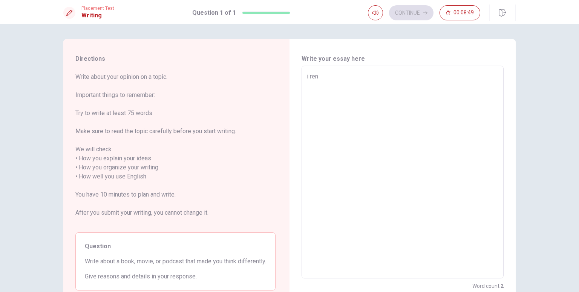
type textarea "x"
type textarea "i renc"
type textarea "x"
type textarea "i ren"
type textarea "x"
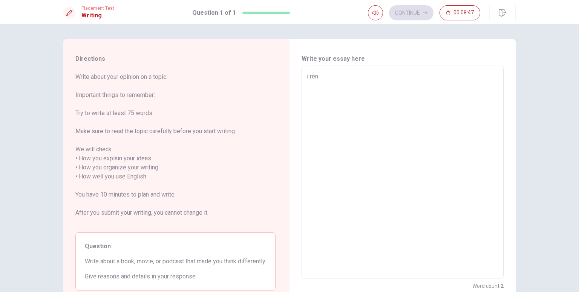
type textarea "i re"
type textarea "x"
type textarea "i r"
type textarea "x"
type textarea "i"
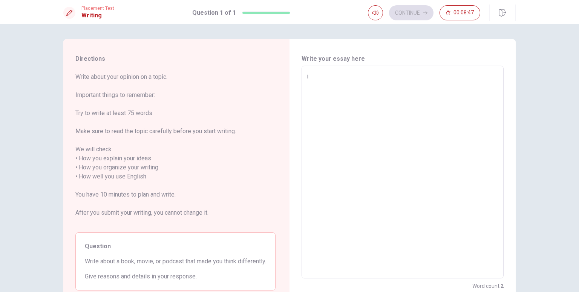
type textarea "x"
type textarea "i"
type textarea "x"
type textarea "I"
type textarea "x"
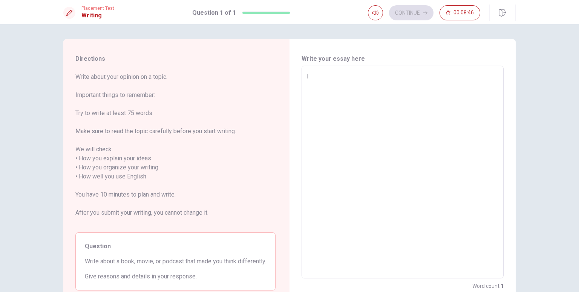
type textarea "I"
type textarea "x"
type textarea "I c"
type textarea "x"
type textarea "I ce"
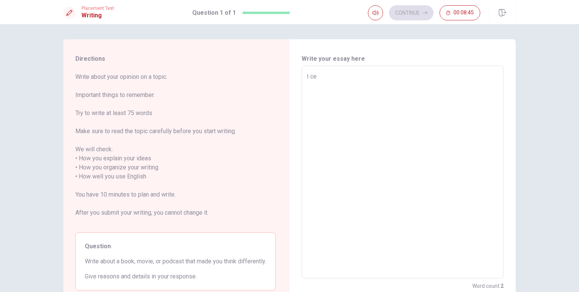
type textarea "x"
type textarea "I c"
type textarea "x"
type textarea "I"
type textarea "x"
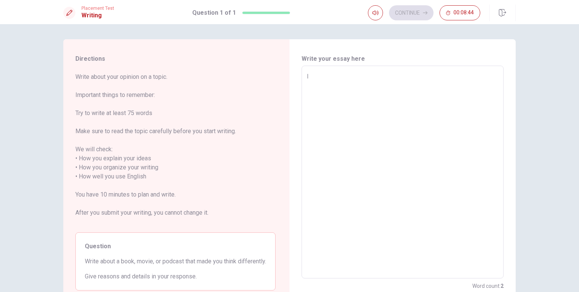
type textarea "I r"
type textarea "x"
type textarea "I re"
type textarea "x"
type textarea "I rec"
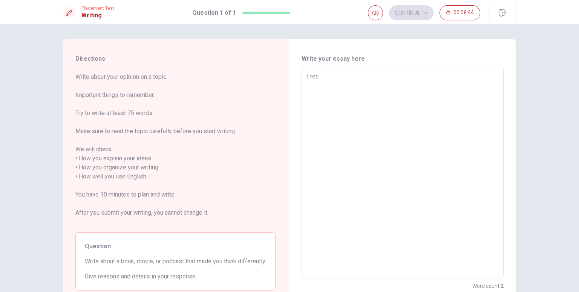
type textarea "x"
type textarea "I rece"
type textarea "x"
type textarea "I recen"
type textarea "x"
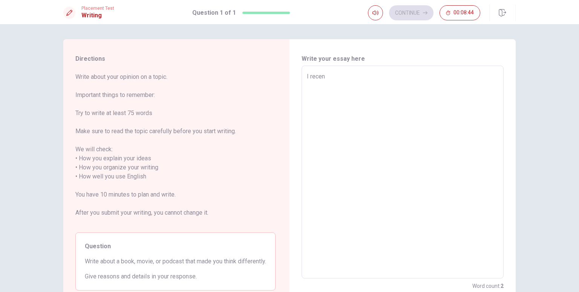
type textarea "I recent"
type textarea "x"
type textarea "I recentr"
type textarea "x"
type textarea "I recentrl"
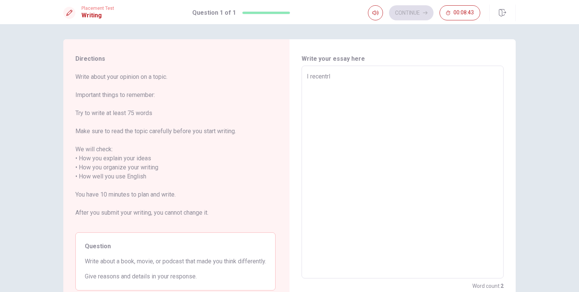
type textarea "x"
type textarea "I recentrly"
type textarea "x"
type textarea "I recentrly"
type textarea "x"
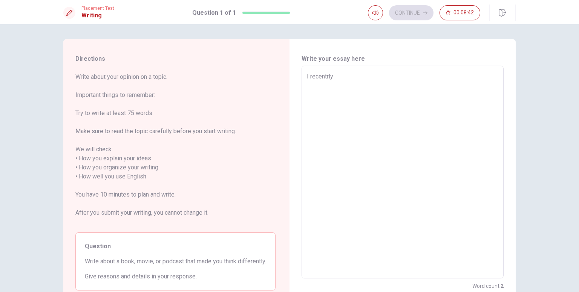
type textarea "I recentrly"
type textarea "x"
type textarea "I recentrl"
type textarea "x"
type textarea "I recentr"
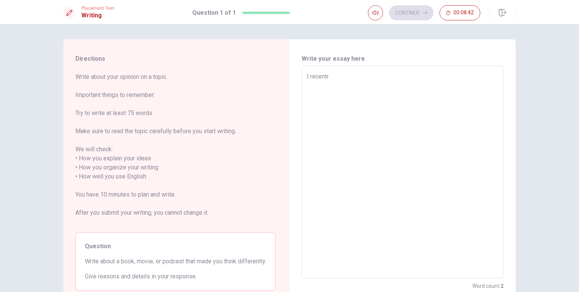
type textarea "x"
type textarea "I recent"
type textarea "x"
type textarea "I recentl"
type textarea "x"
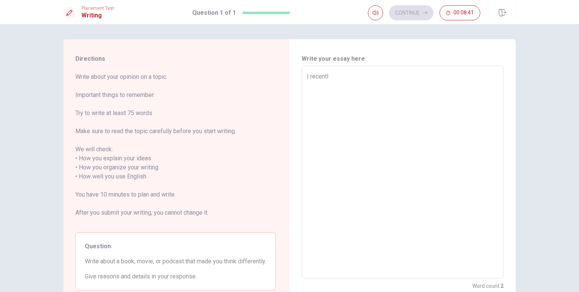
type textarea "I recently"
type textarea "x"
type textarea "I recently"
type textarea "x"
type textarea "I recently l"
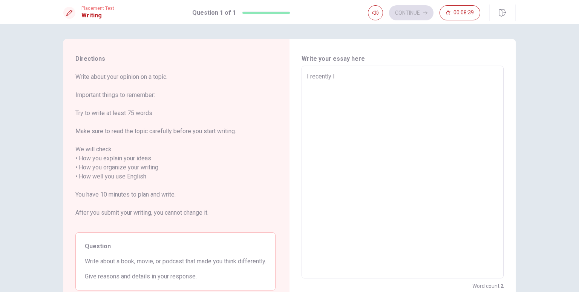
type textarea "x"
type textarea "I recently li"
type textarea "x"
type textarea "I recently lis"
type textarea "x"
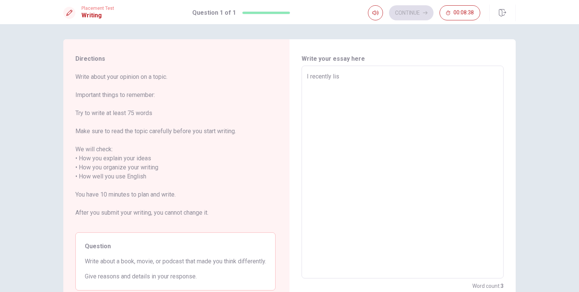
type textarea "I recently list"
type textarea "x"
type textarea "I recently liste"
type textarea "x"
type textarea "I recently listen"
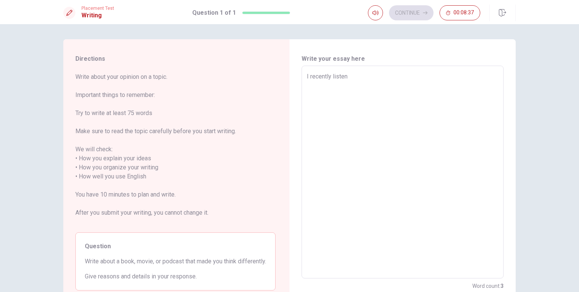
type textarea "x"
type textarea "I recently listene"
type textarea "x"
type textarea "I recently listened"
type textarea "x"
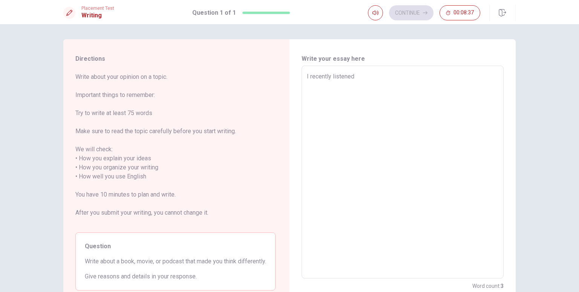
type textarea "I recently listened"
type textarea "x"
type textarea "I recently listened t"
type textarea "x"
type textarea "I recently listened to"
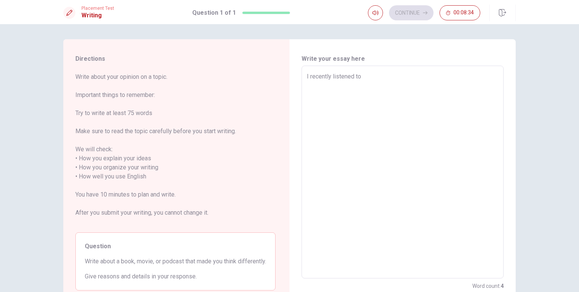
type textarea "x"
type textarea "I recently listened to"
type textarea "x"
type textarea "I recently listened to a"
type textarea "x"
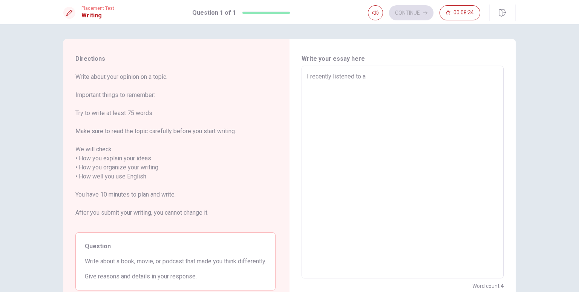
type textarea "I recently listened to a"
type textarea "x"
type textarea "I recently listened to a p"
type textarea "x"
type textarea "I recently listened to a po"
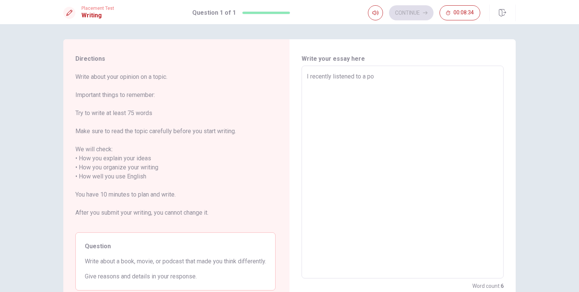
type textarea "x"
type textarea "I recently listened to a pod"
type textarea "x"
type textarea "I recently listened to a podc"
type textarea "x"
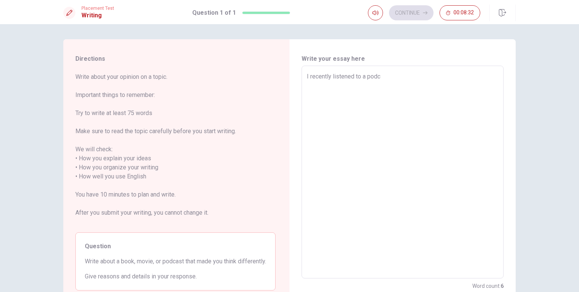
type textarea "I recently listened to a podca"
type textarea "x"
type textarea "I recently listened to a podcas"
type textarea "x"
type textarea "I recently listened to a podcasr"
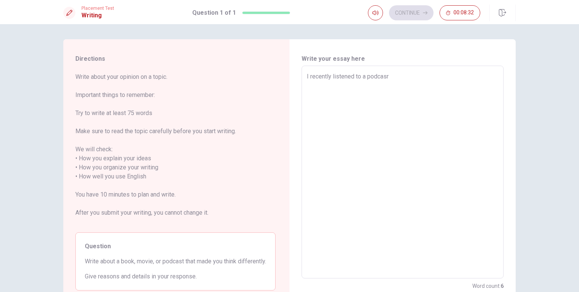
type textarea "x"
type textarea "I recently listened to a podcasr"
type textarea "x"
type textarea "I recently listened to a podcasr e"
type textarea "x"
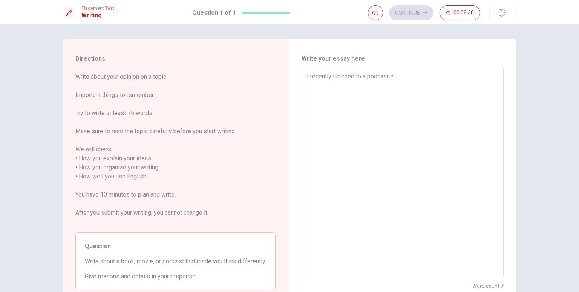
type textarea "I recently listened to a podcasr ep"
type textarea "x"
type textarea "I recently listened to a podcasr e"
type textarea "x"
type textarea "I recently listened to a podcasr"
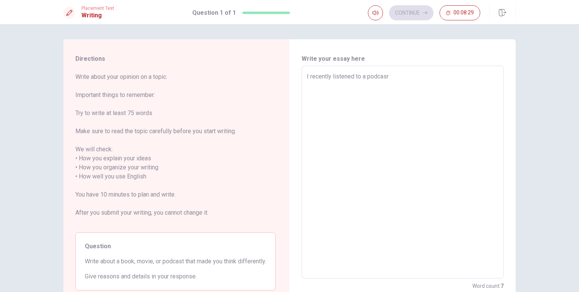
type textarea "x"
type textarea "I recently listened to a podcasr"
type textarea "x"
type textarea "I recently listened to a podcas"
type textarea "x"
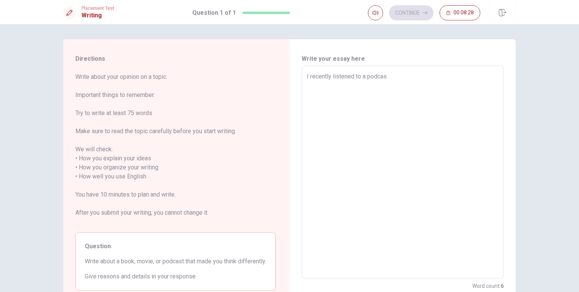
type textarea "I recently listened to a podcast"
type textarea "x"
type textarea "I recently listened to a podcast"
type textarea "x"
type textarea "I recently listened to a podcast a"
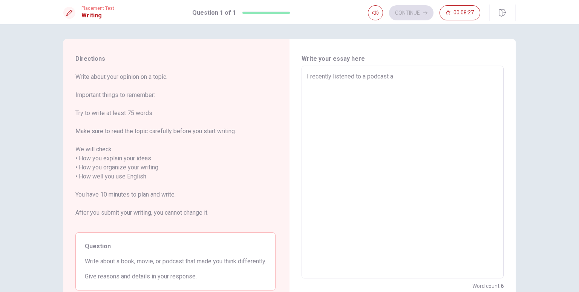
type textarea "x"
type textarea "I recently listened to a podcast ab"
type textarea "x"
type textarea "I recently listened to a podcast abp"
type textarea "x"
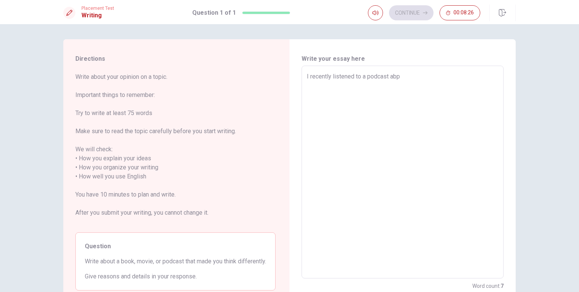
type textarea "I recently listened to a podcast abpu"
type textarea "x"
type textarea "I recently listened to a podcast abput"
type textarea "x"
type textarea "I recently listened to a podcast abput"
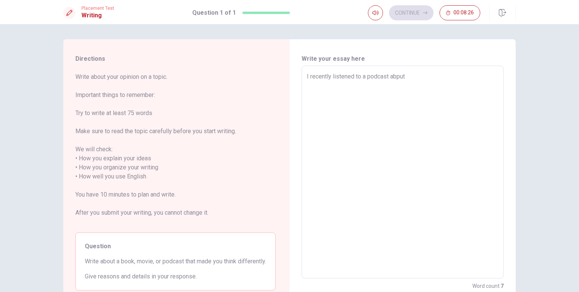
type textarea "x"
type textarea "I recently listened to a podcast abput"
type textarea "x"
type textarea "I recently listened to a podcast abpu"
type textarea "x"
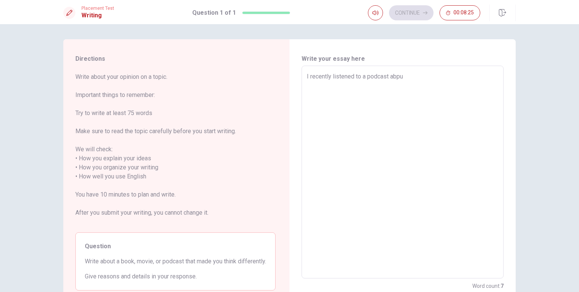
type textarea "I recently listened to a podcast abp"
type textarea "x"
type textarea "I recently listened to a podcast ab"
type textarea "x"
type textarea "I recently listened to a podcast abo"
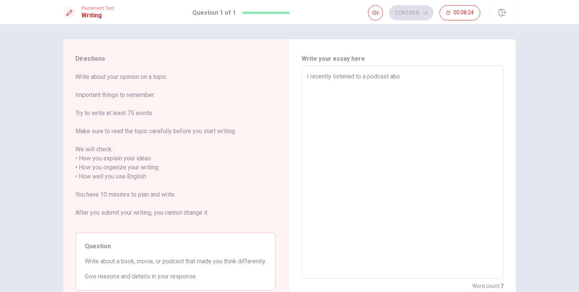
type textarea "x"
type textarea "I recently listened to a podcast abou"
type textarea "x"
type textarea "I recently listened to a podcast about"
type textarea "x"
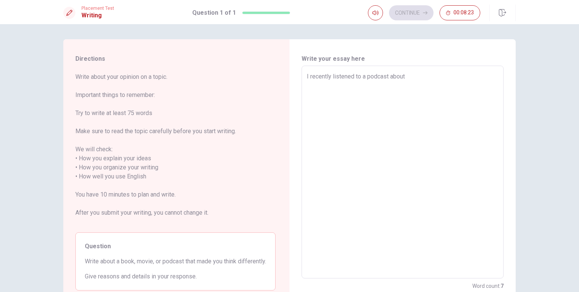
type textarea "I recently listened to a podcast about"
type textarea "x"
type textarea "I recently listened to a podcast about h"
type textarea "x"
type textarea "I recently listened to a podcast about ho"
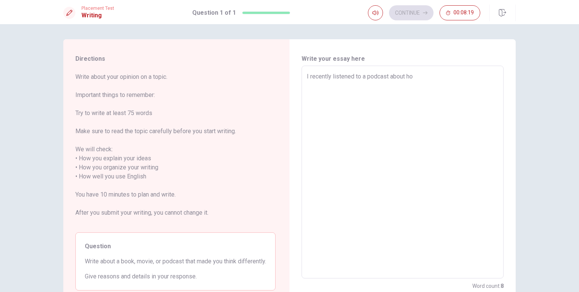
type textarea "x"
type textarea "I recently listened to a podcast about hoe"
type textarea "x"
click at [427, 78] on textarea "I recently listened to a podcast about hoe" at bounding box center [403, 172] width 192 height 200
type textarea "I recently listened to a podcast about ho"
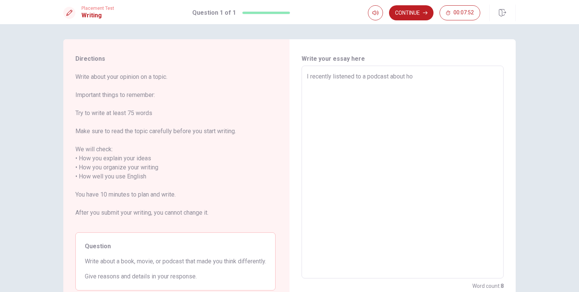
type textarea "x"
type textarea "I recently listened to a podcast about h"
type textarea "x"
type textarea "I recently listened to a podcast about"
type textarea "x"
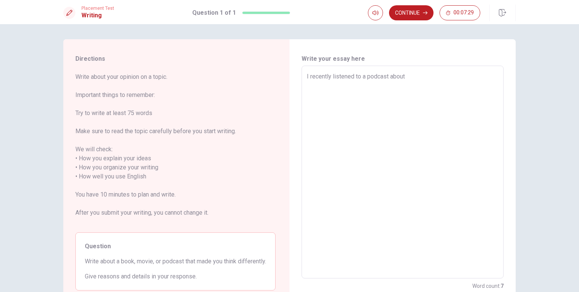
type textarea "I recently listened to a podcast about t"
type textarea "x"
type textarea "I recently listened to a podcast about th"
type textarea "x"
type textarea "I recently listened to a podcast about the"
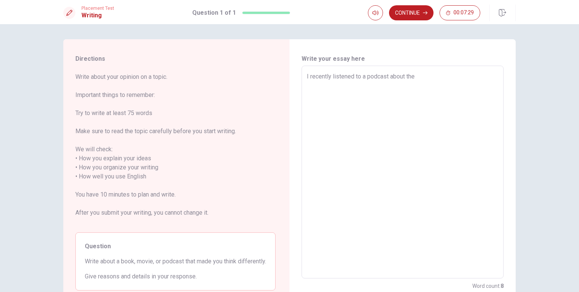
type textarea "x"
type textarea "I recently listened to a podcast about the"
type textarea "x"
type textarea "I recently listened to a podcast about the i"
type textarea "x"
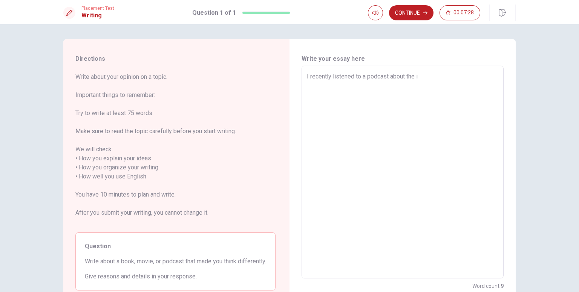
type textarea "I recently listened to a podcast about the im"
type textarea "x"
type textarea "I recently listened to a podcast about the imp"
type textarea "x"
type textarea "I recently listened to a podcast about the impo"
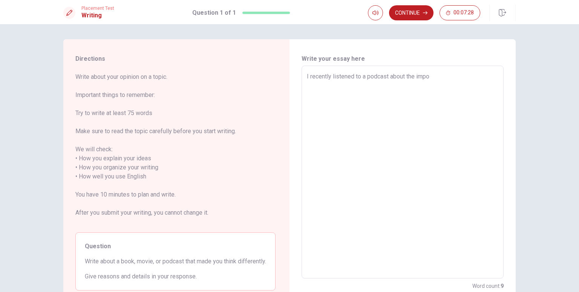
type textarea "x"
type textarea "I recently listened to a podcast about the impor"
type textarea "x"
type textarea "I recently listened to a podcast about the import"
type textarea "x"
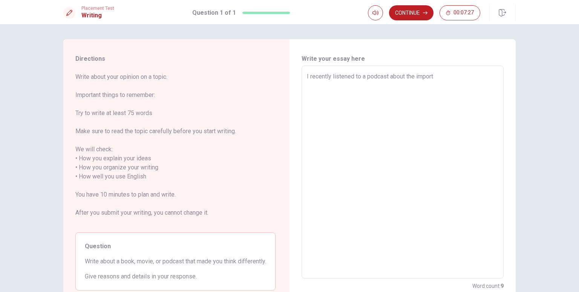
type textarea "I recently listened to a podcast about the importa"
type textarea "x"
type textarea "I recently listened to a podcast about the importan"
type textarea "x"
click at [320, 86] on textarea "I recently listened to a podcast about the importance of mental health in day l…" at bounding box center [403, 172] width 192 height 200
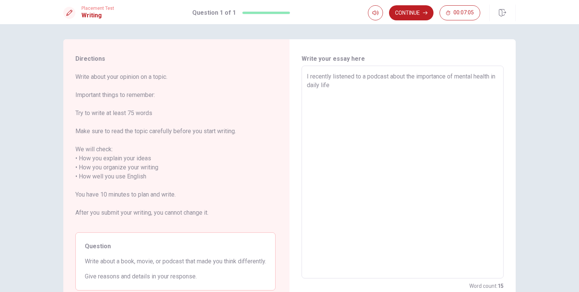
click at [342, 86] on textarea "I recently listened to a podcast about the importance of mental health in daily…" at bounding box center [403, 172] width 192 height 200
click at [388, 76] on textarea "I recently listened to a podcast about the importance of mental health in daily…" at bounding box center [403, 172] width 192 height 200
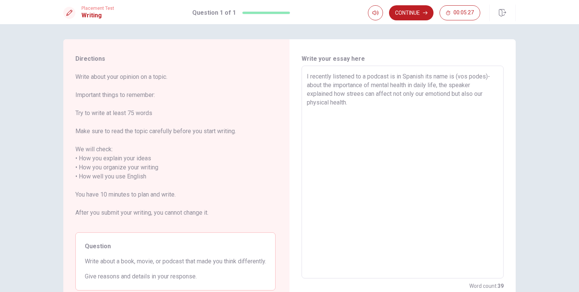
click at [346, 106] on textarea "I recently listened to a podcast is in Spanish its name is (vos podes)-about th…" at bounding box center [403, 172] width 192 height 200
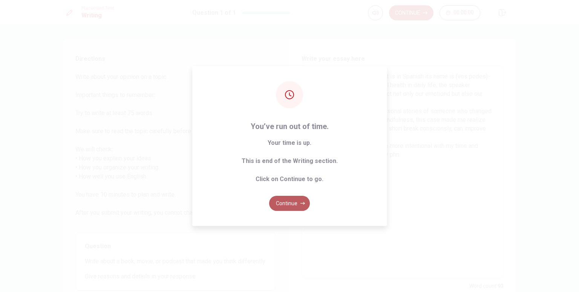
click at [291, 197] on button "Continue" at bounding box center [289, 203] width 41 height 15
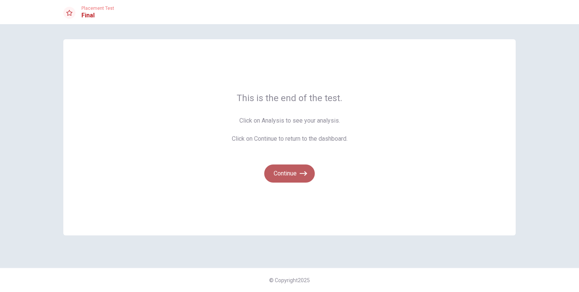
click at [283, 178] on button "Continue" at bounding box center [289, 173] width 51 height 18
